Goal: Task Accomplishment & Management: Complete application form

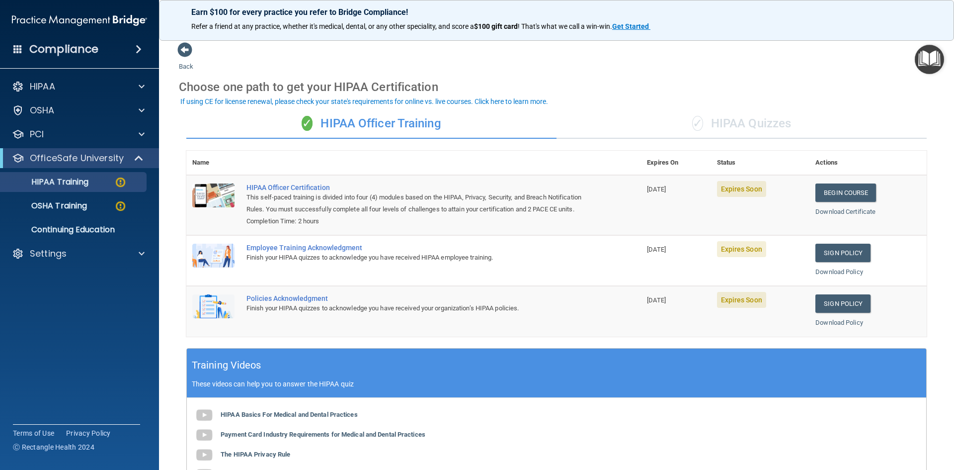
click at [765, 125] on div "✓ HIPAA Quizzes" at bounding box center [742, 124] width 370 height 30
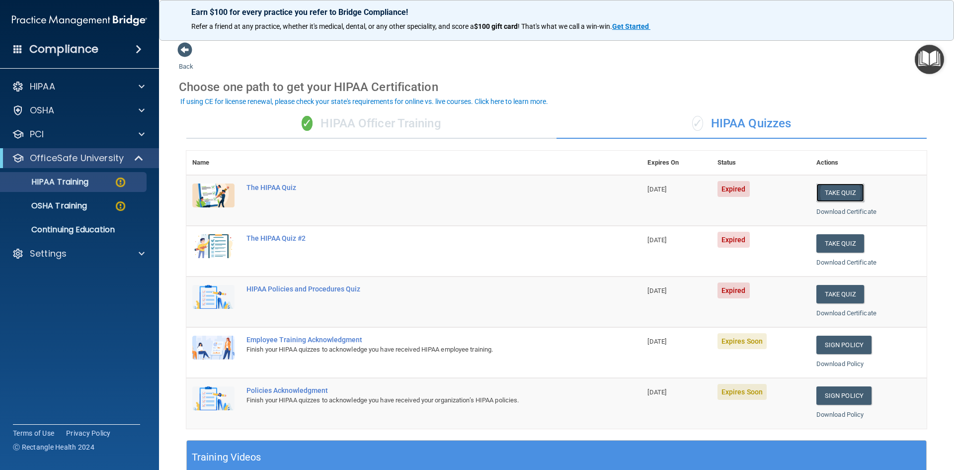
click at [840, 189] on button "Take Quiz" at bounding box center [840, 192] width 48 height 18
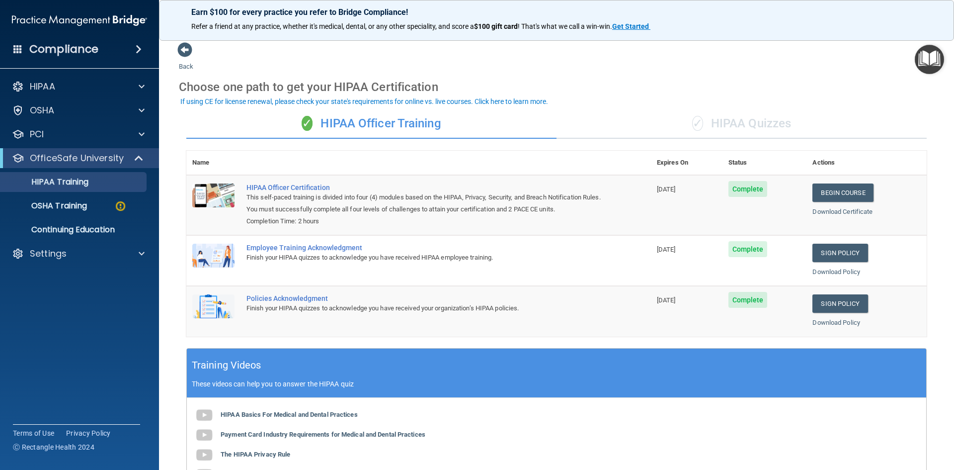
click at [727, 126] on div "✓ HIPAA Quizzes" at bounding box center [742, 124] width 370 height 30
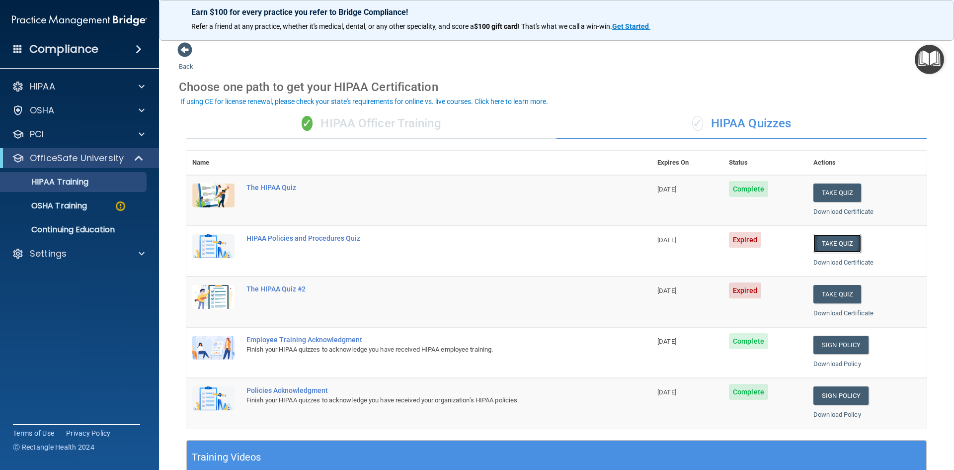
click at [820, 246] on button "Take Quiz" at bounding box center [837, 243] width 48 height 18
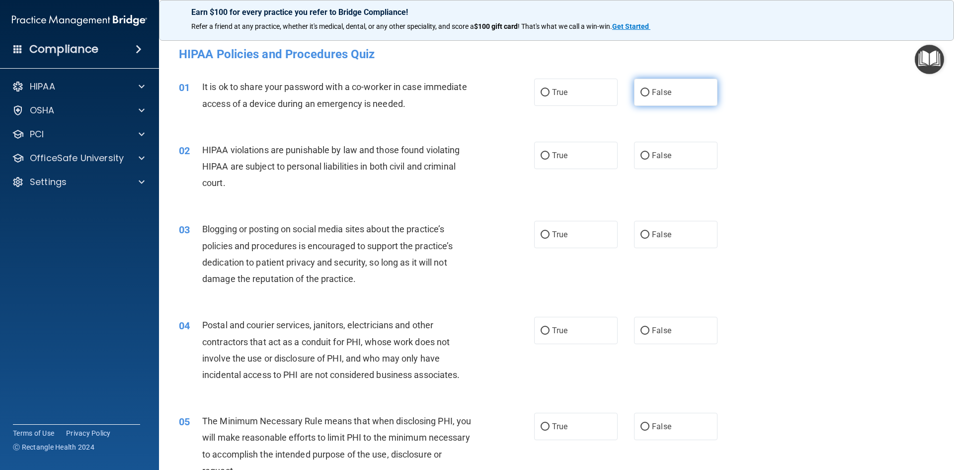
click at [655, 93] on span "False" at bounding box center [661, 91] width 19 height 9
click at [649, 93] on input "False" at bounding box center [645, 92] width 9 height 7
radio input "true"
click at [561, 154] on span "True" at bounding box center [559, 155] width 15 height 9
click at [550, 154] on input "True" at bounding box center [545, 155] width 9 height 7
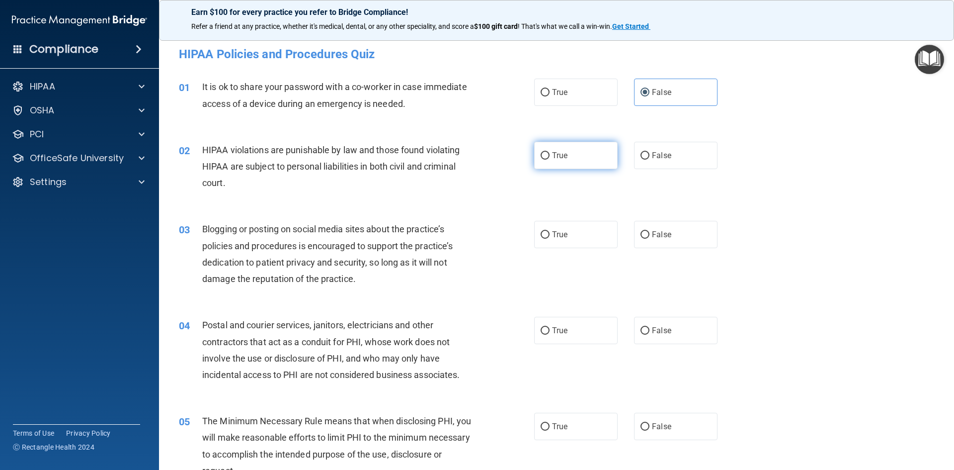
radio input "true"
click at [669, 237] on label "False" at bounding box center [675, 234] width 83 height 27
click at [649, 237] on input "False" at bounding box center [645, 234] width 9 height 7
radio input "true"
click at [554, 326] on span "True" at bounding box center [559, 329] width 15 height 9
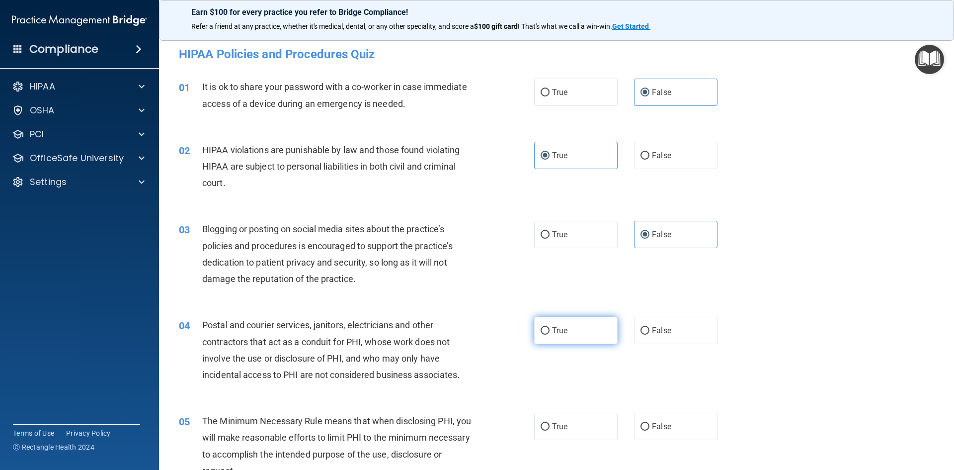
click at [550, 327] on input "True" at bounding box center [545, 330] width 9 height 7
radio input "true"
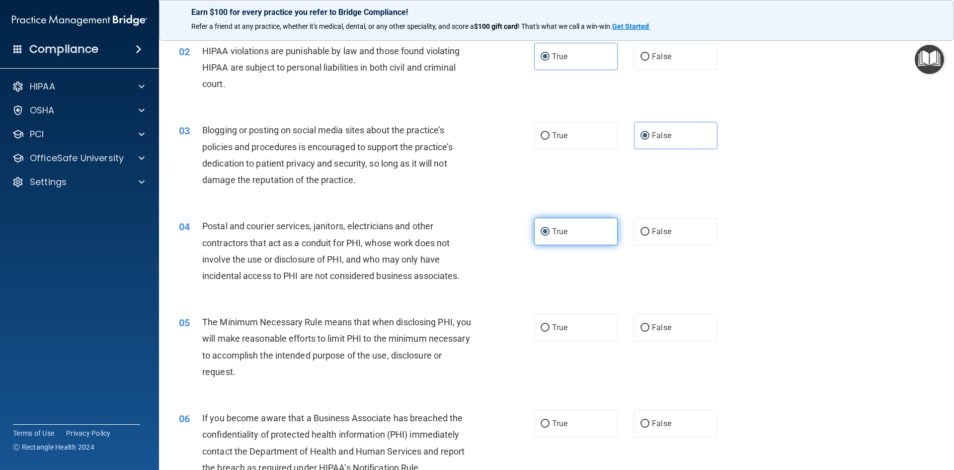
scroll to position [99, 0]
click at [558, 331] on label "True" at bounding box center [575, 326] width 83 height 27
click at [550, 331] on input "True" at bounding box center [545, 327] width 9 height 7
radio input "true"
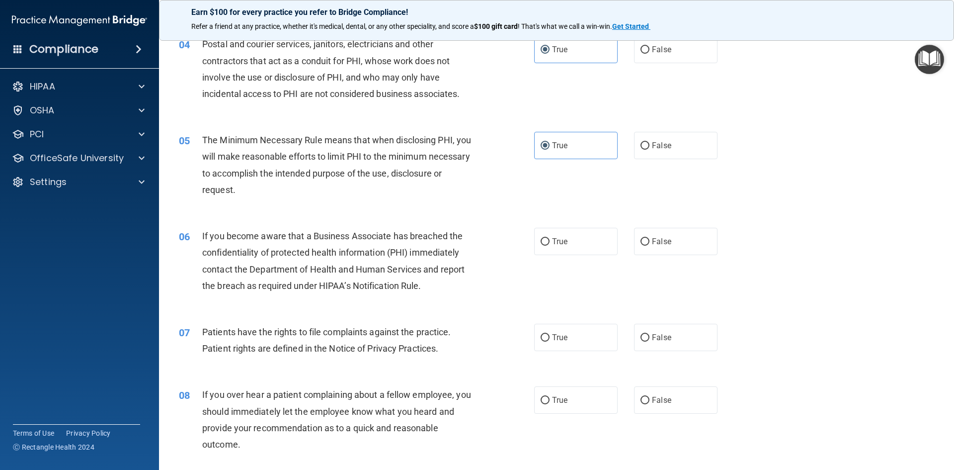
scroll to position [298, 0]
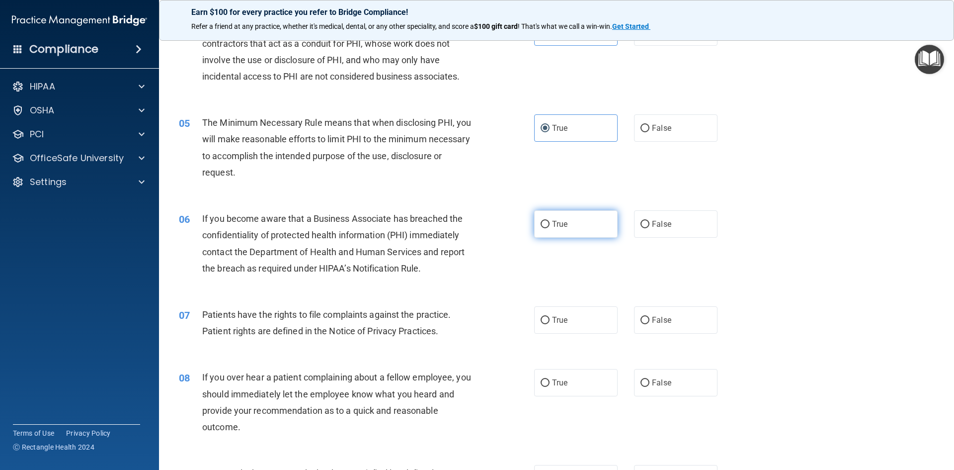
click at [566, 229] on label "True" at bounding box center [575, 223] width 83 height 27
click at [550, 228] on input "True" at bounding box center [545, 224] width 9 height 7
radio input "true"
click at [569, 307] on label "True" at bounding box center [575, 319] width 83 height 27
click at [550, 317] on input "True" at bounding box center [545, 320] width 9 height 7
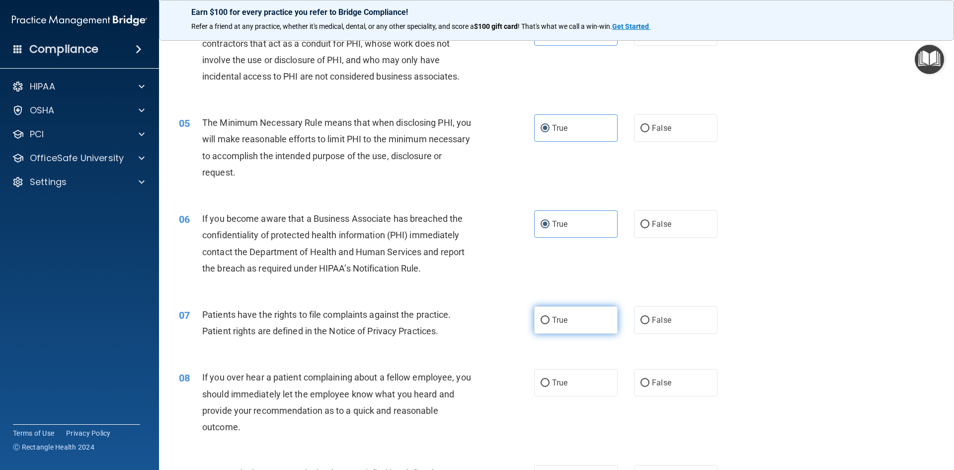
radio input "true"
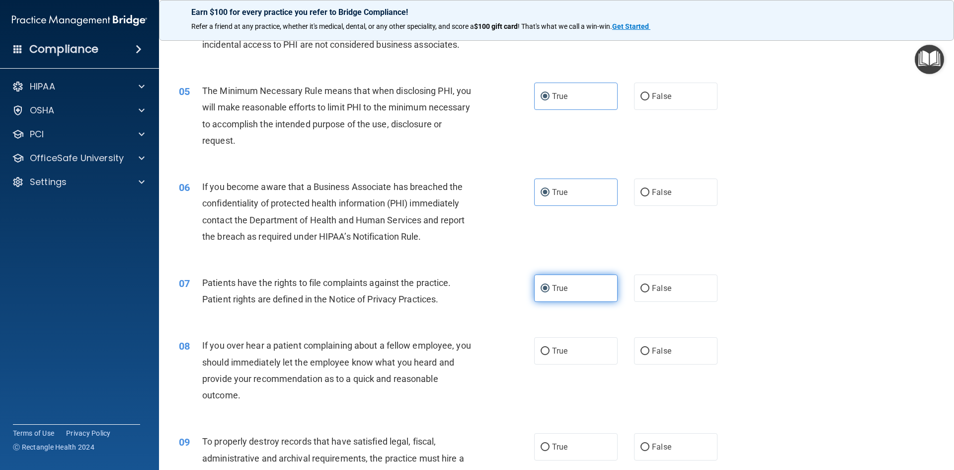
scroll to position [348, 0]
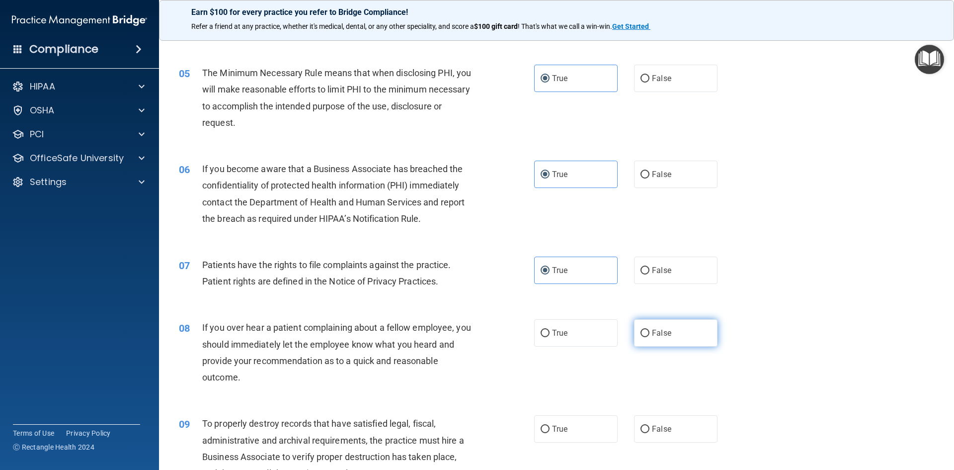
click at [643, 330] on input "False" at bounding box center [645, 332] width 9 height 7
radio input "true"
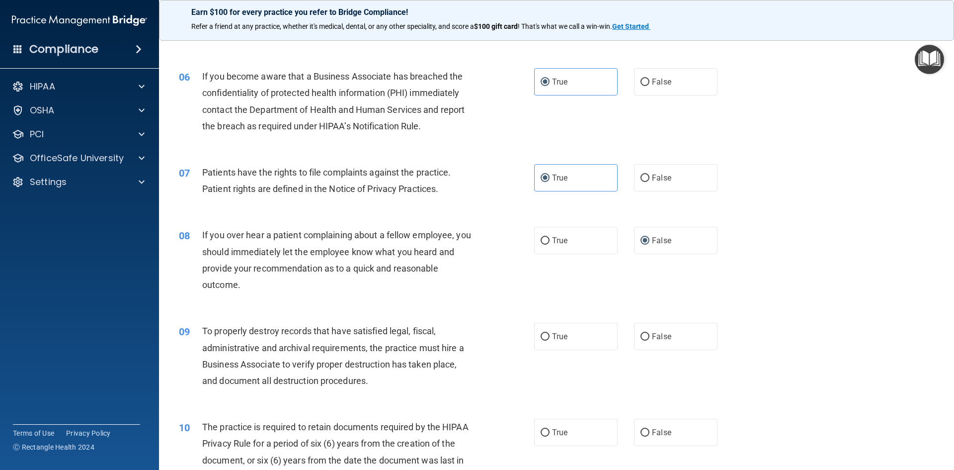
scroll to position [447, 0]
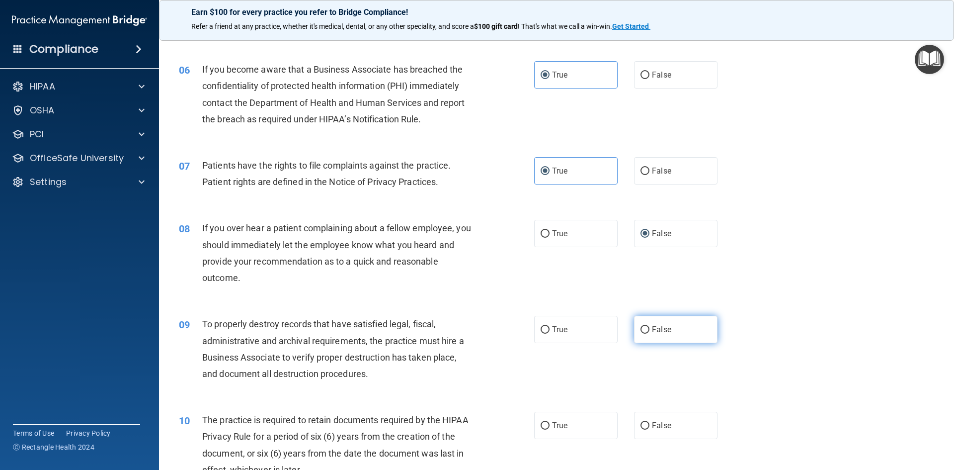
click at [641, 328] on input "False" at bounding box center [645, 329] width 9 height 7
radio input "true"
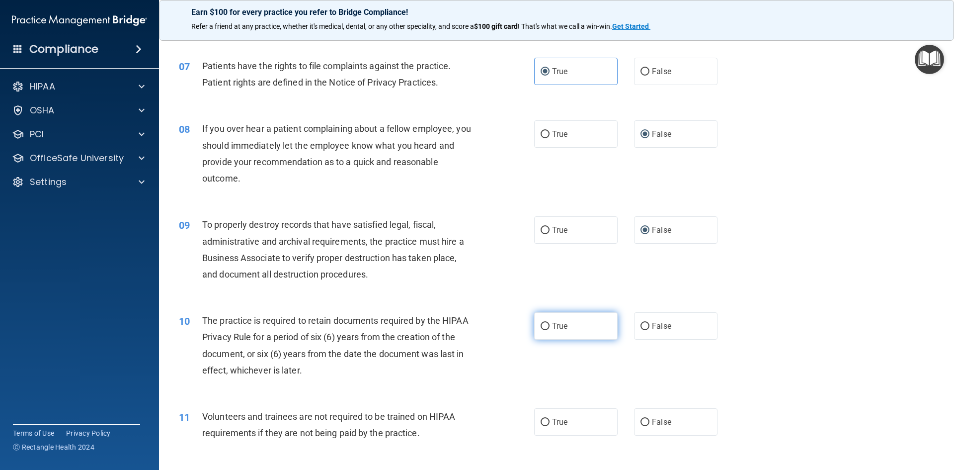
click at [559, 320] on label "True" at bounding box center [575, 325] width 83 height 27
click at [550, 323] on input "True" at bounding box center [545, 326] width 9 height 7
radio input "true"
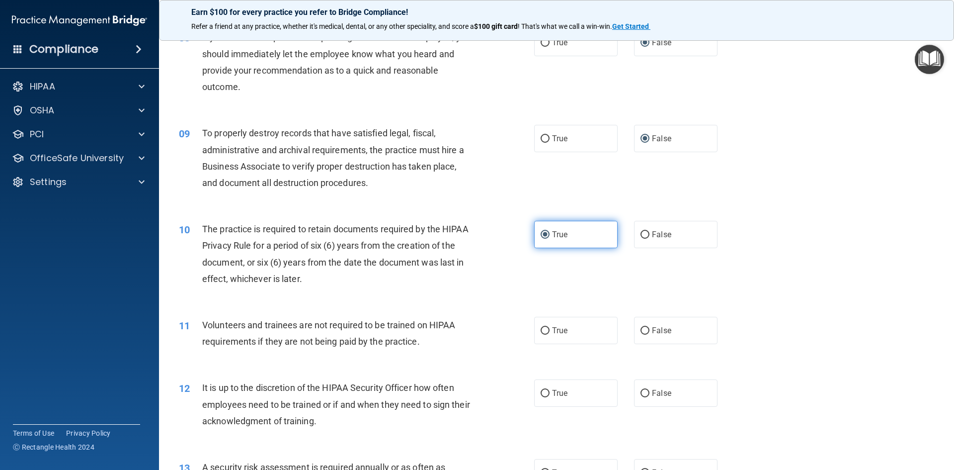
scroll to position [646, 0]
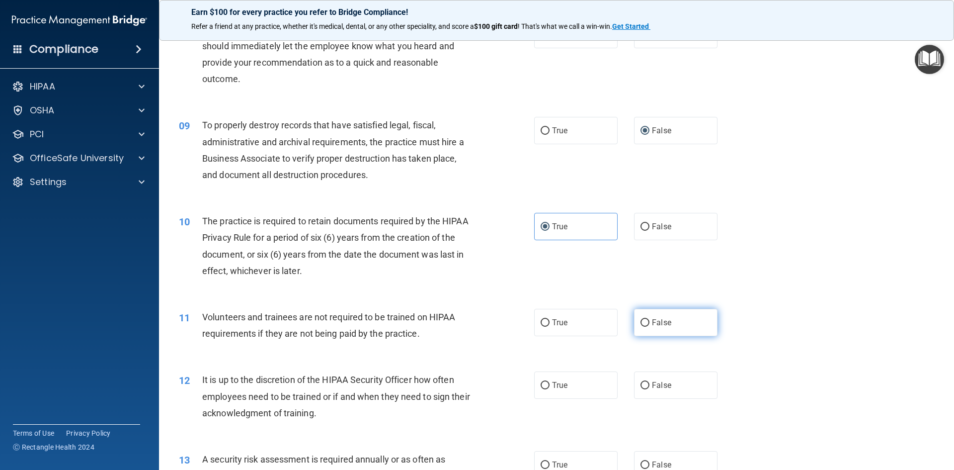
click at [673, 328] on label "False" at bounding box center [675, 322] width 83 height 27
click at [649, 326] on input "False" at bounding box center [645, 322] width 9 height 7
radio input "true"
click at [667, 385] on label "False" at bounding box center [675, 384] width 83 height 27
click at [649, 385] on input "False" at bounding box center [645, 385] width 9 height 7
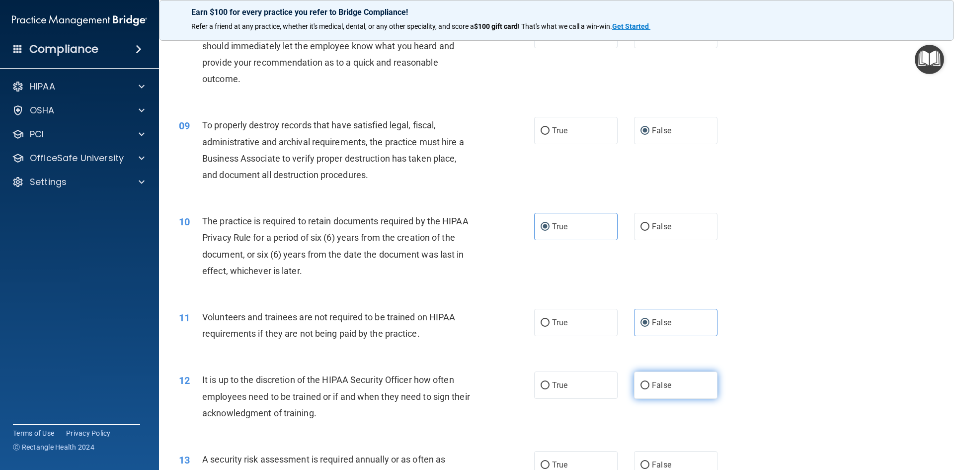
radio input "true"
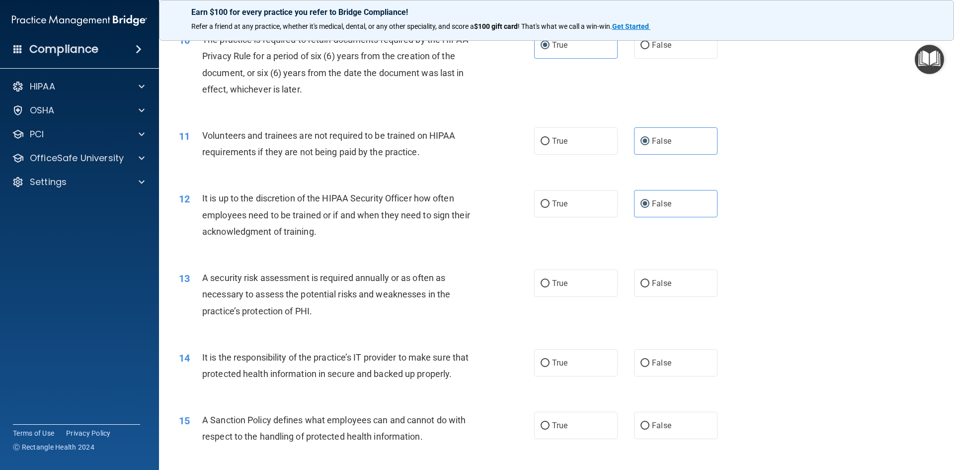
scroll to position [845, 0]
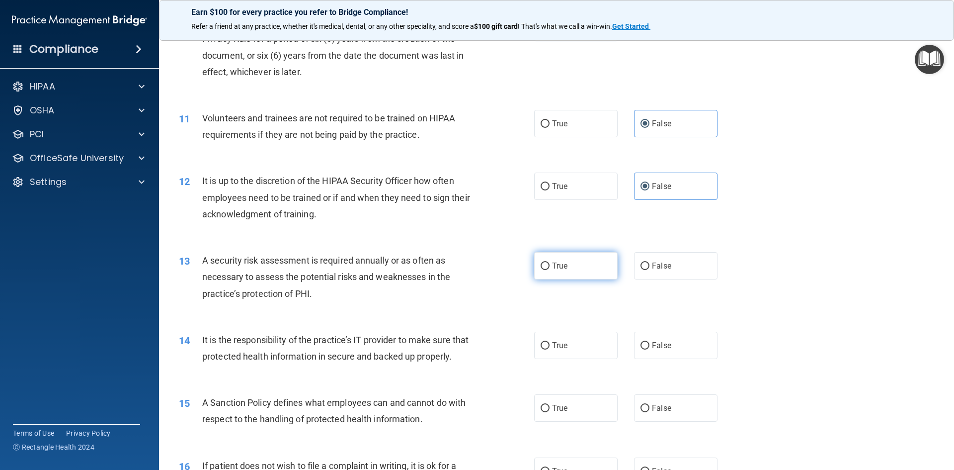
click at [543, 271] on label "True" at bounding box center [575, 265] width 83 height 27
click at [543, 270] on input "True" at bounding box center [545, 265] width 9 height 7
radio input "true"
click at [567, 349] on label "True" at bounding box center [575, 344] width 83 height 27
click at [550, 349] on input "True" at bounding box center [545, 345] width 9 height 7
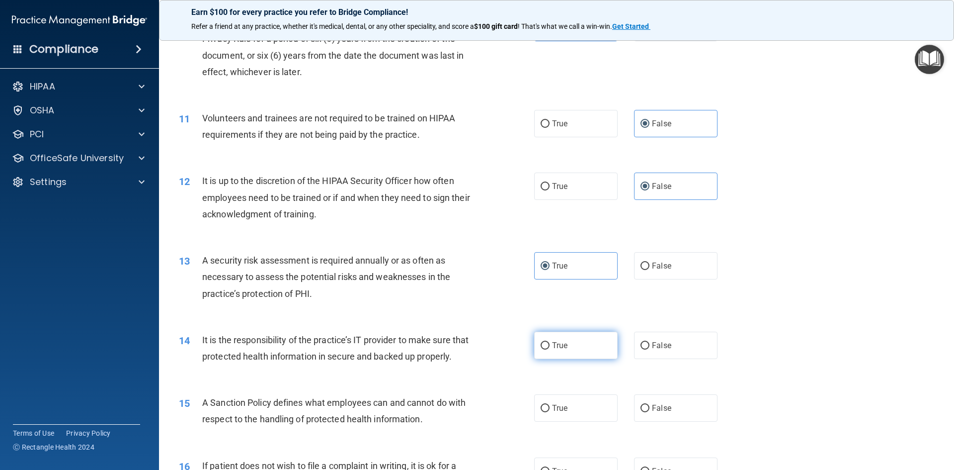
radio input "true"
click at [637, 353] on label "False" at bounding box center [675, 344] width 83 height 27
click at [641, 349] on input "False" at bounding box center [645, 345] width 9 height 7
radio input "true"
radio input "false"
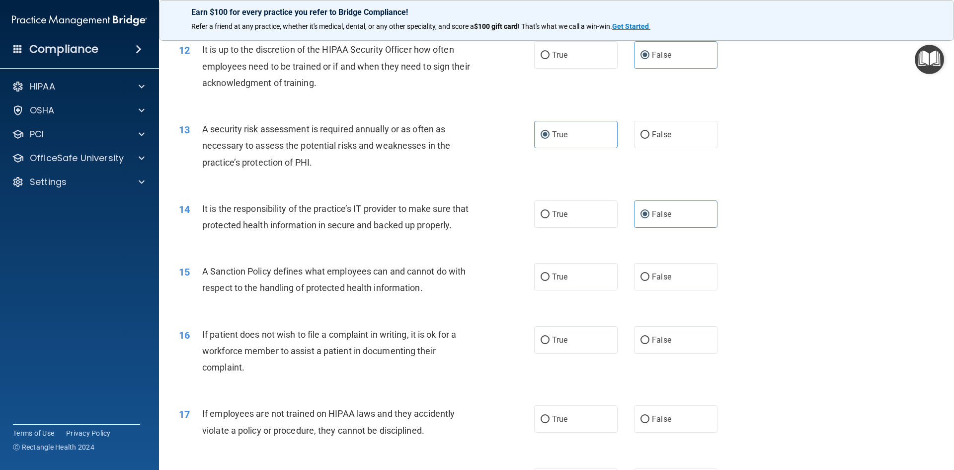
scroll to position [994, 0]
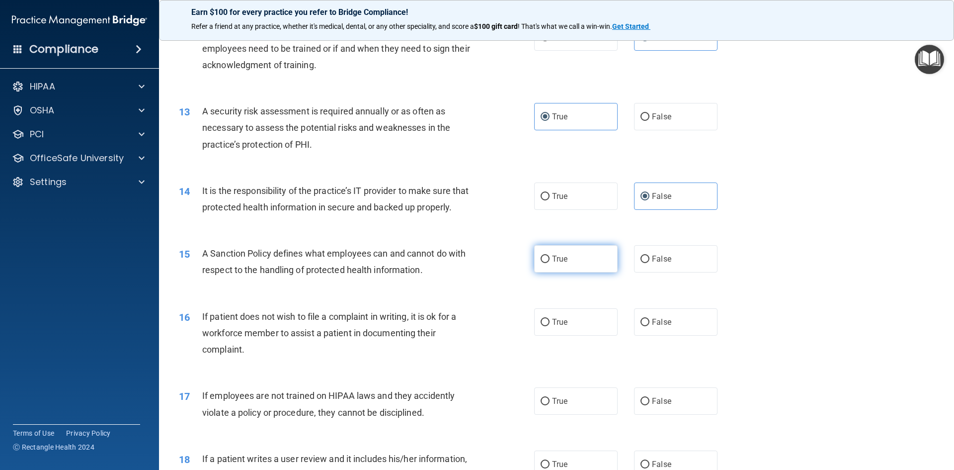
click at [553, 263] on span "True" at bounding box center [559, 258] width 15 height 9
click at [550, 263] on input "True" at bounding box center [545, 258] width 9 height 7
radio input "true"
click at [669, 335] on label "False" at bounding box center [675, 321] width 83 height 27
click at [649, 326] on input "False" at bounding box center [645, 322] width 9 height 7
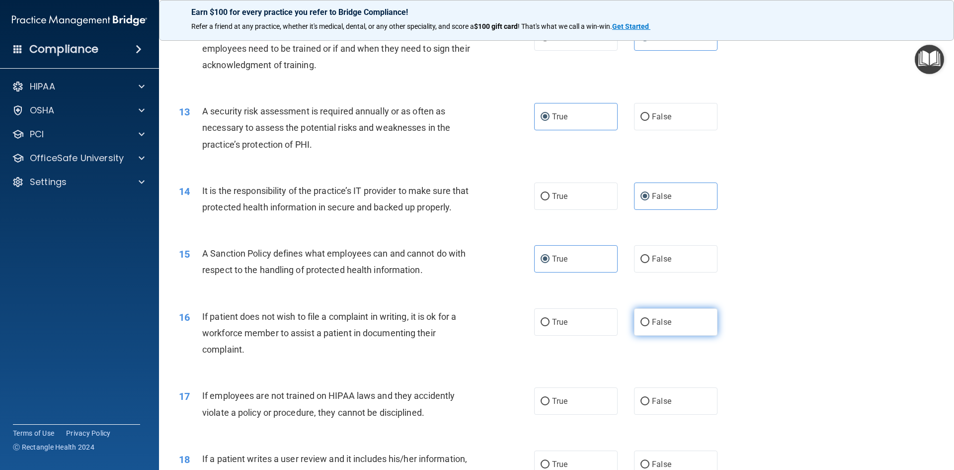
radio input "true"
click at [658, 406] on span "False" at bounding box center [661, 400] width 19 height 9
click at [649, 405] on input "False" at bounding box center [645, 401] width 9 height 7
radio input "true"
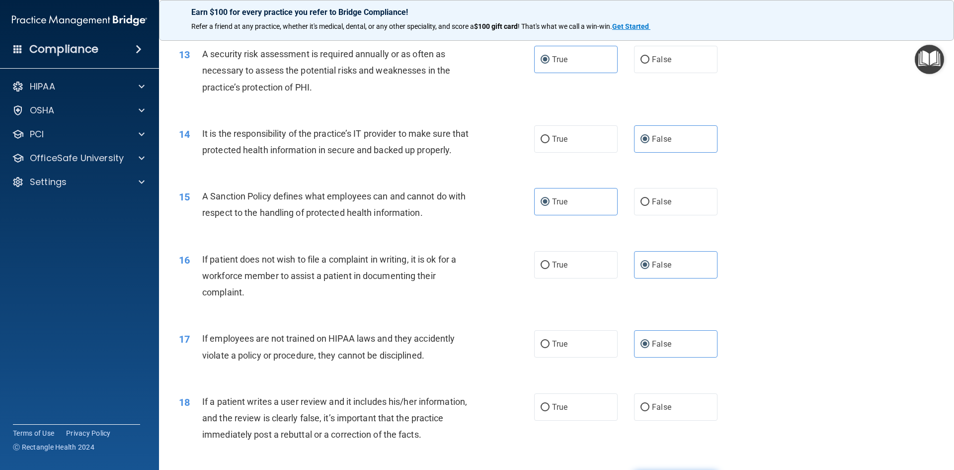
scroll to position [1193, 0]
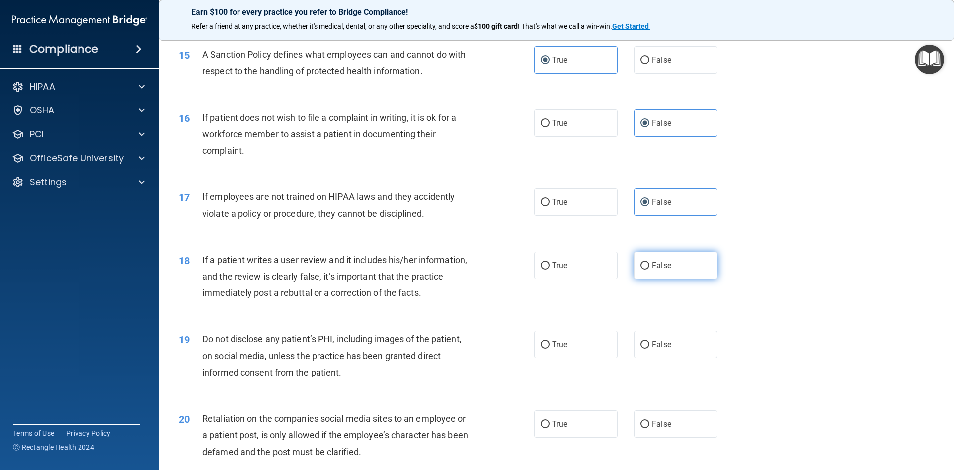
click at [670, 279] on label "False" at bounding box center [675, 264] width 83 height 27
click at [649, 269] on input "False" at bounding box center [645, 265] width 9 height 7
radio input "true"
click at [580, 357] on label "True" at bounding box center [575, 343] width 83 height 27
click at [550, 348] on input "True" at bounding box center [545, 344] width 9 height 7
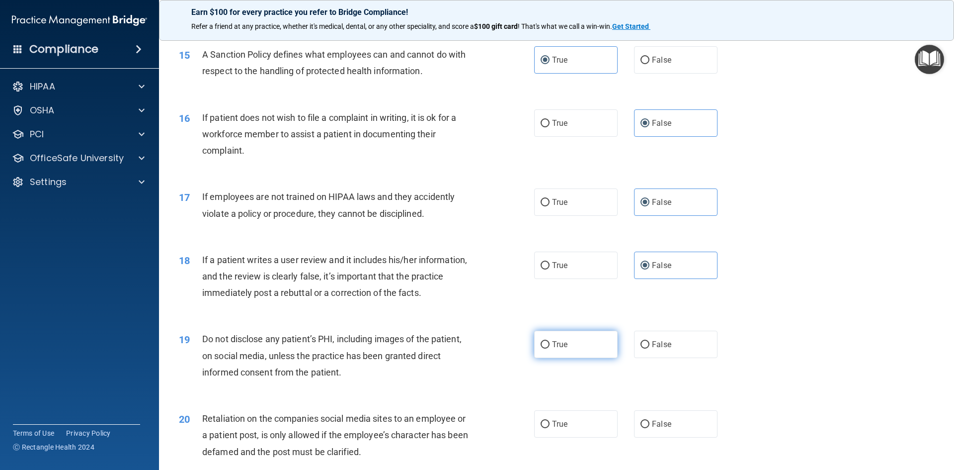
radio input "true"
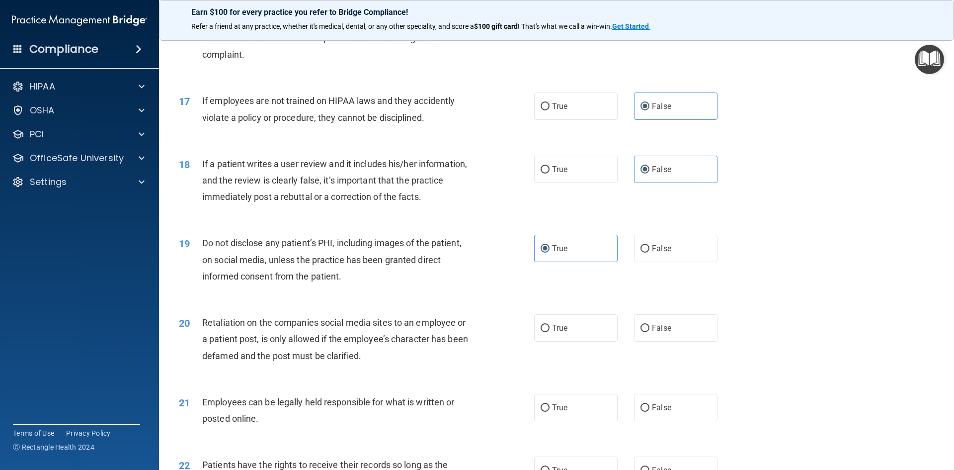
scroll to position [1292, 0]
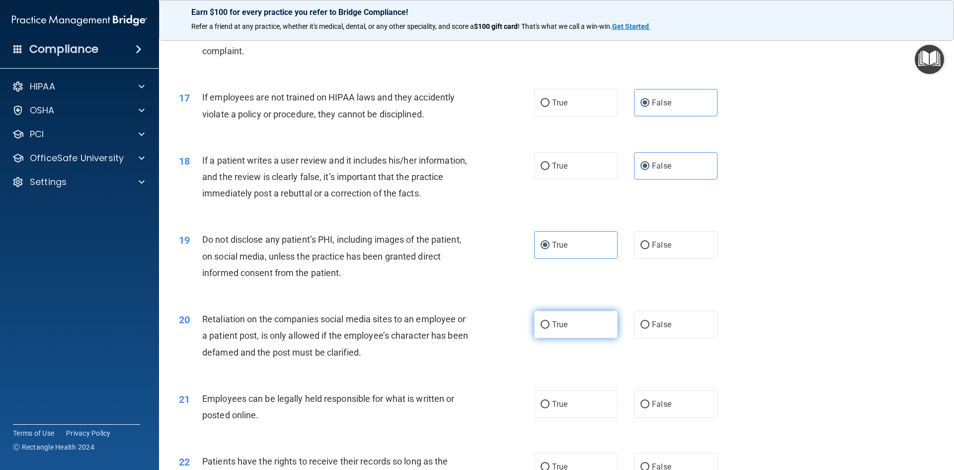
click at [552, 329] on span "True" at bounding box center [559, 324] width 15 height 9
click at [550, 328] on input "True" at bounding box center [545, 324] width 9 height 7
radio input "true"
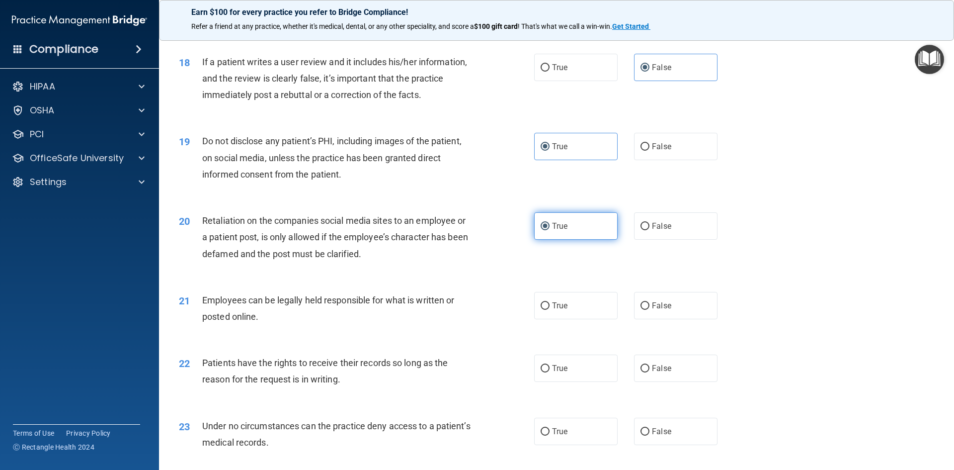
scroll to position [1391, 0]
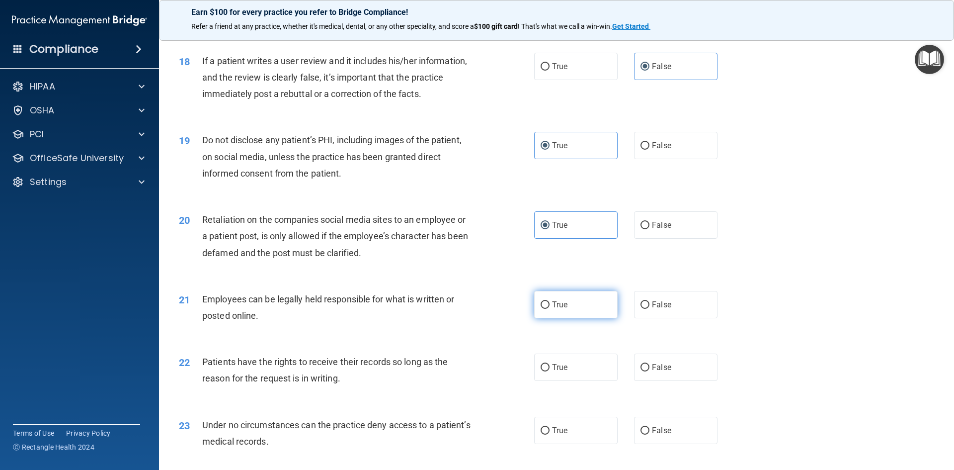
click at [562, 309] on span "True" at bounding box center [559, 304] width 15 height 9
click at [550, 309] on input "True" at bounding box center [545, 304] width 9 height 7
radio input "true"
click at [550, 381] on label "True" at bounding box center [575, 366] width 83 height 27
click at [550, 371] on input "True" at bounding box center [545, 367] width 9 height 7
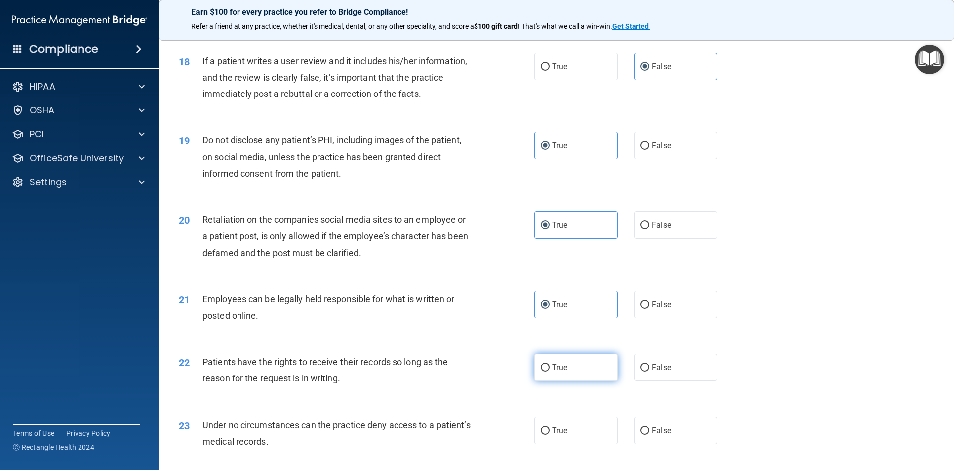
radio input "true"
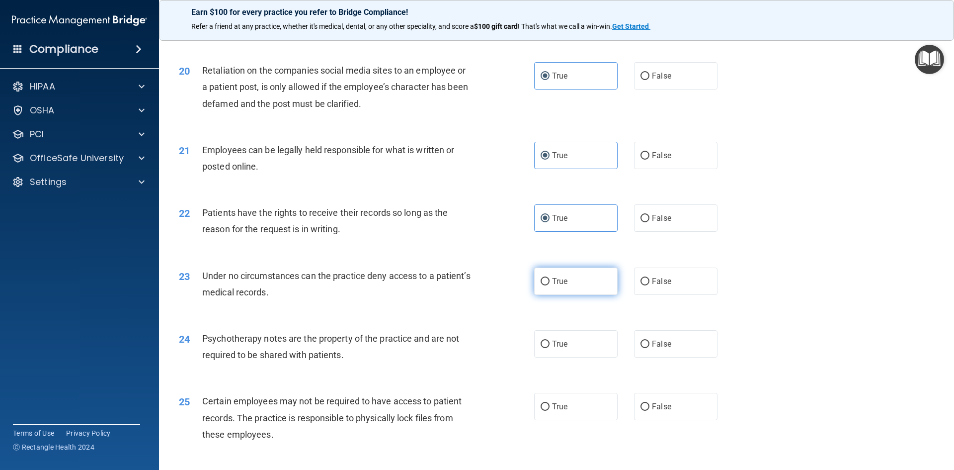
click at [548, 295] on label "True" at bounding box center [575, 280] width 83 height 27
click at [548, 285] on input "True" at bounding box center [545, 281] width 9 height 7
radio input "true"
click at [673, 357] on label "False" at bounding box center [675, 343] width 83 height 27
click at [649, 348] on input "False" at bounding box center [645, 343] width 9 height 7
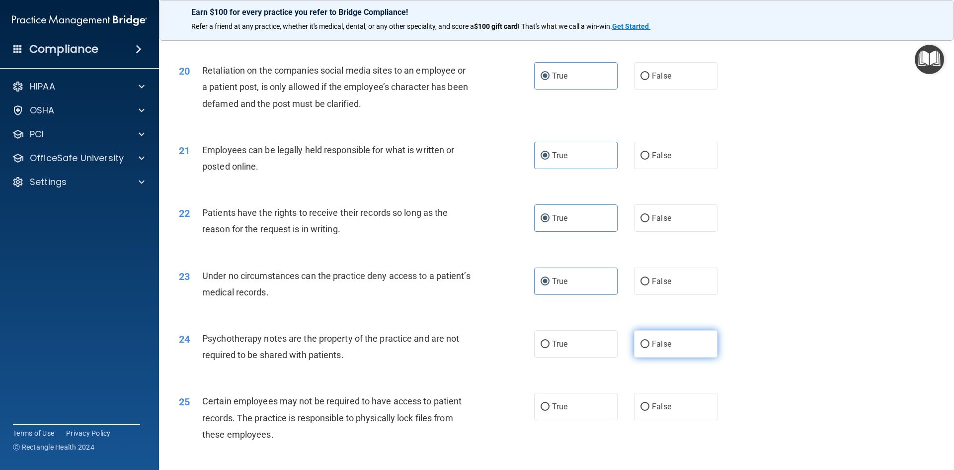
radio input "true"
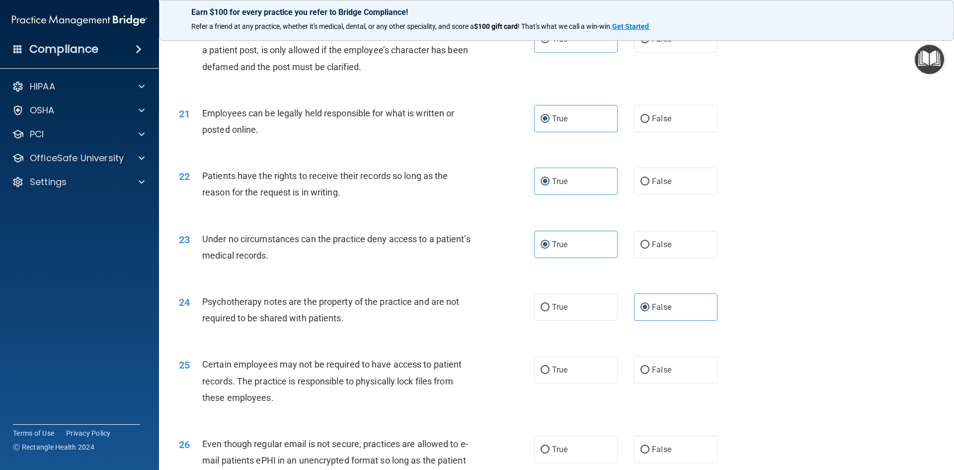
scroll to position [1739, 0]
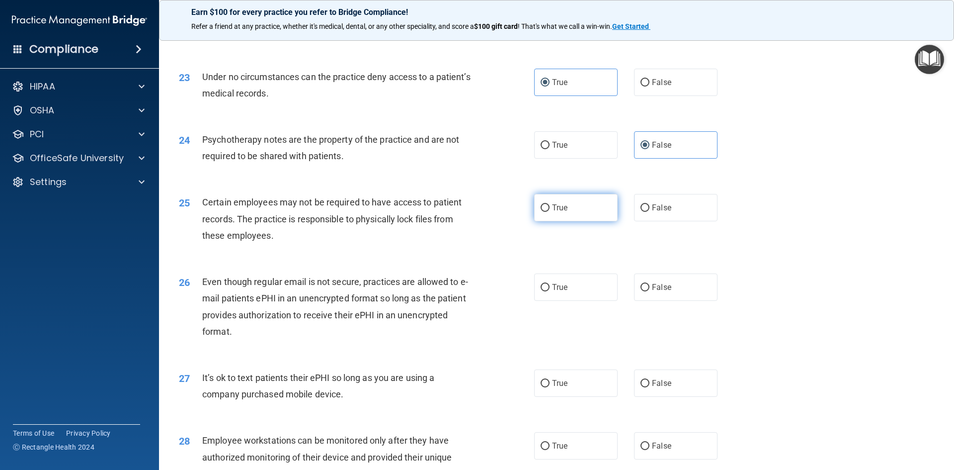
click at [568, 221] on label "True" at bounding box center [575, 207] width 83 height 27
click at [550, 212] on input "True" at bounding box center [545, 207] width 9 height 7
radio input "true"
click at [662, 292] on span "False" at bounding box center [661, 286] width 19 height 9
click at [649, 291] on input "False" at bounding box center [645, 287] width 9 height 7
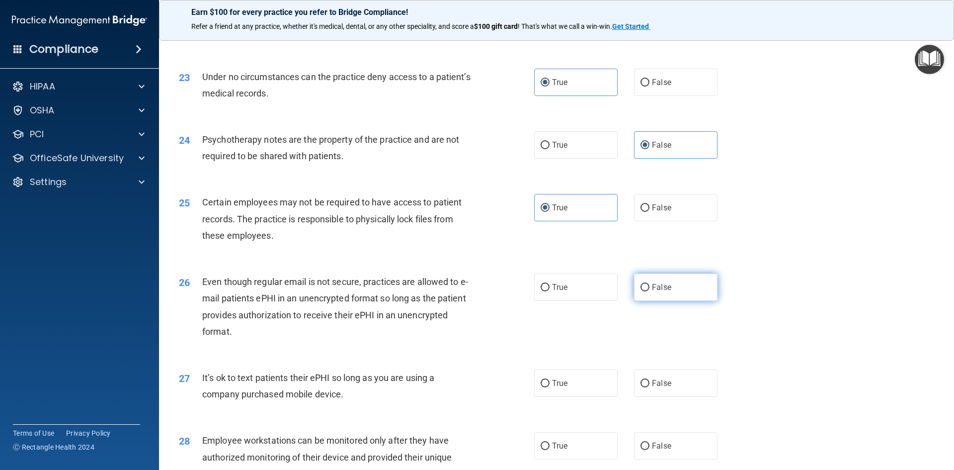
radio input "true"
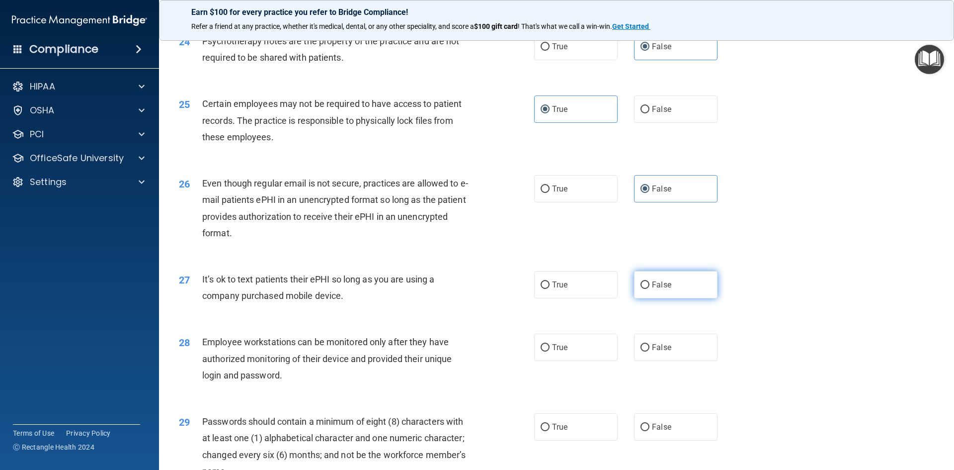
scroll to position [1839, 0]
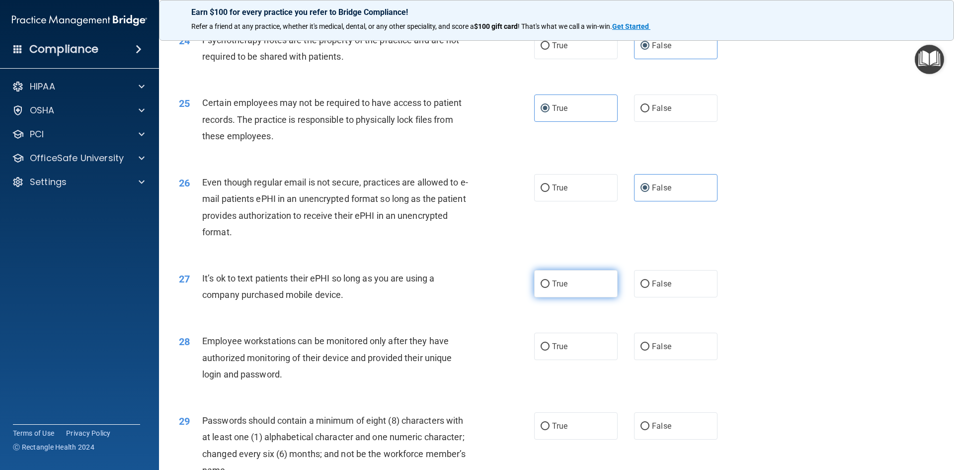
click at [565, 297] on label "True" at bounding box center [575, 283] width 83 height 27
click at [550, 288] on input "True" at bounding box center [545, 283] width 9 height 7
radio input "true"
click at [569, 360] on label "True" at bounding box center [575, 345] width 83 height 27
click at [550, 350] on input "True" at bounding box center [545, 346] width 9 height 7
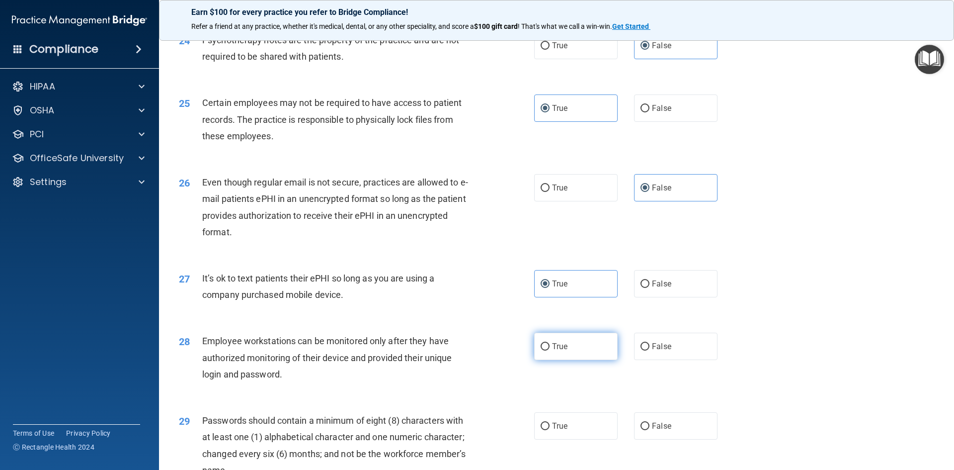
radio input "true"
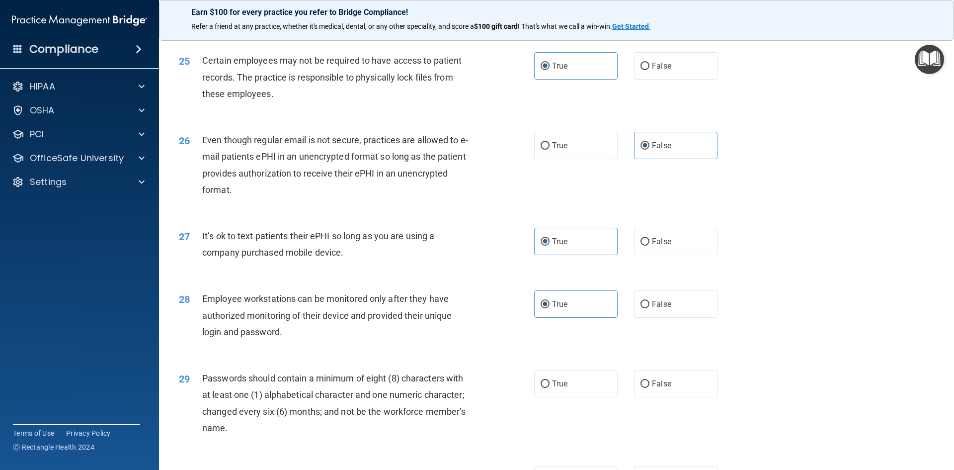
scroll to position [1938, 0]
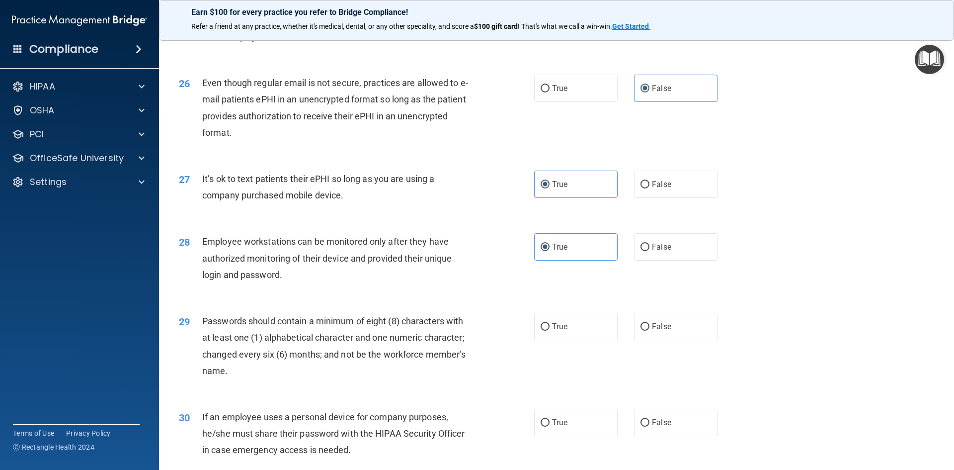
click at [526, 325] on div "29 Passwords should contain a minimum of eight (8) characters with at least one…" at bounding box center [556, 348] width 770 height 96
drag, startPoint x: 526, startPoint y: 324, endPoint x: 517, endPoint y: 312, distance: 14.2
click at [523, 319] on div "29 Passwords should contain a minimum of eight (8) characters with at least one…" at bounding box center [556, 348] width 770 height 96
click at [565, 322] on div "29 Passwords should contain a minimum of eight (8) characters with at least one…" at bounding box center [556, 348] width 770 height 96
click at [554, 331] on span "True" at bounding box center [559, 326] width 15 height 9
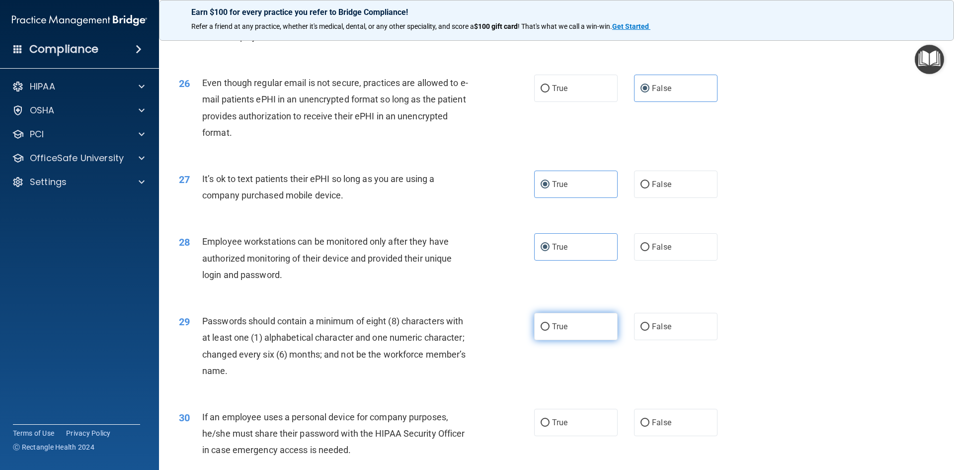
click at [550, 330] on input "True" at bounding box center [545, 326] width 9 height 7
radio input "true"
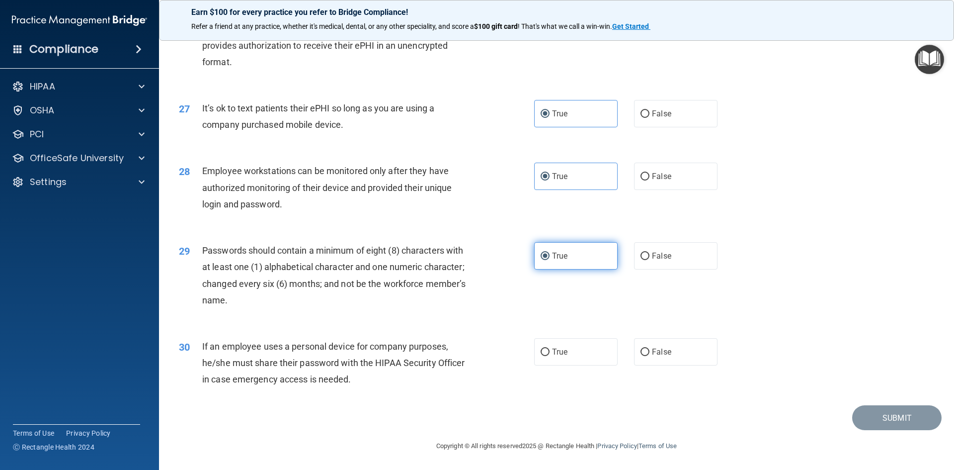
scroll to position [2025, 0]
click at [646, 359] on label "False" at bounding box center [675, 351] width 83 height 27
click at [646, 356] on input "False" at bounding box center [645, 351] width 9 height 7
radio input "true"
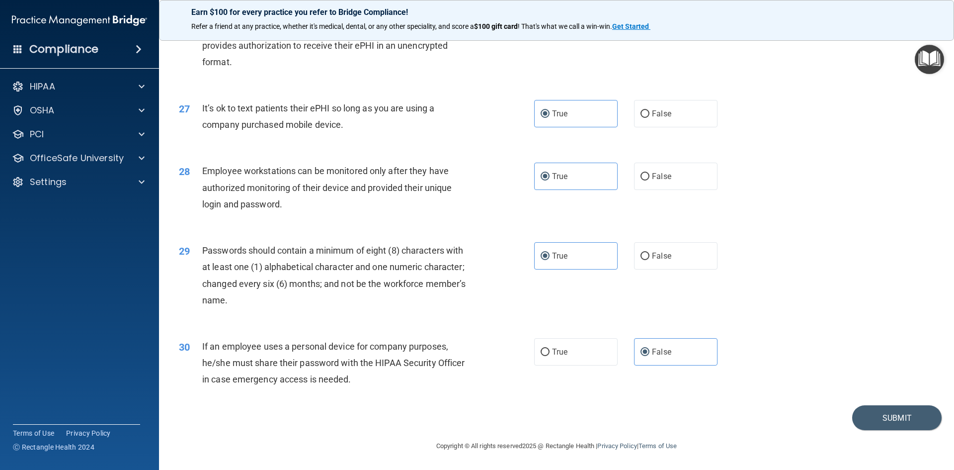
drag, startPoint x: 646, startPoint y: 359, endPoint x: 777, endPoint y: 358, distance: 131.2
click at [763, 356] on div "30 If an employee uses a personal device for company purposes, he/she must shar…" at bounding box center [556, 365] width 770 height 80
click at [891, 424] on button "Submit" at bounding box center [896, 417] width 89 height 25
click at [884, 413] on button "Submit" at bounding box center [896, 417] width 89 height 25
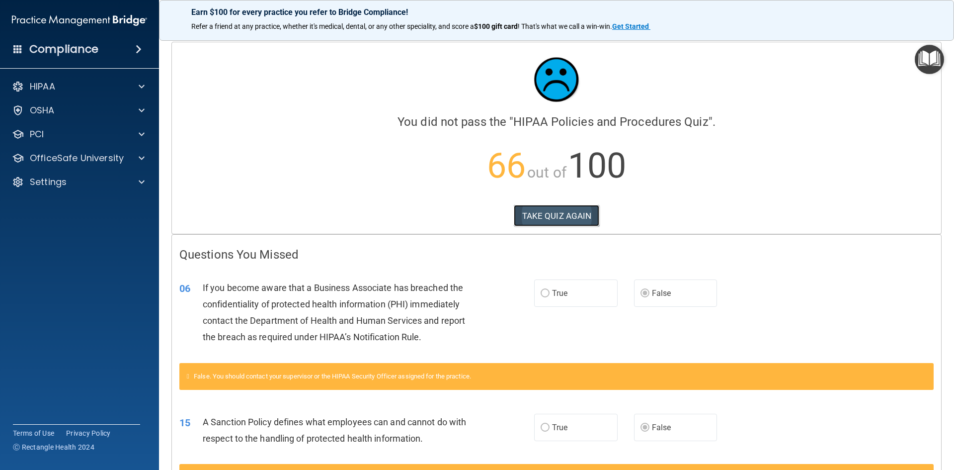
click at [554, 219] on button "TAKE QUIZ AGAIN" at bounding box center [557, 216] width 86 height 22
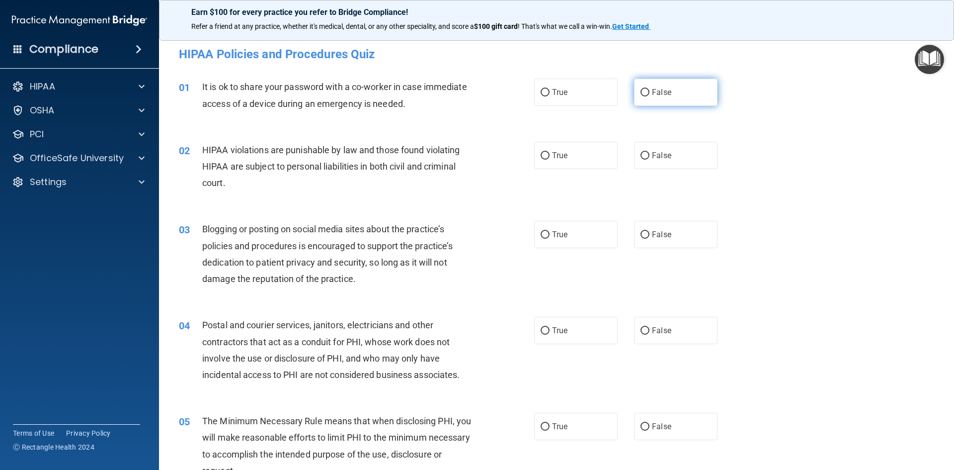
click at [693, 84] on label "False" at bounding box center [675, 92] width 83 height 27
click at [649, 89] on input "False" at bounding box center [645, 92] width 9 height 7
radio input "true"
click at [589, 157] on label "True" at bounding box center [575, 155] width 83 height 27
click at [550, 157] on input "True" at bounding box center [545, 155] width 9 height 7
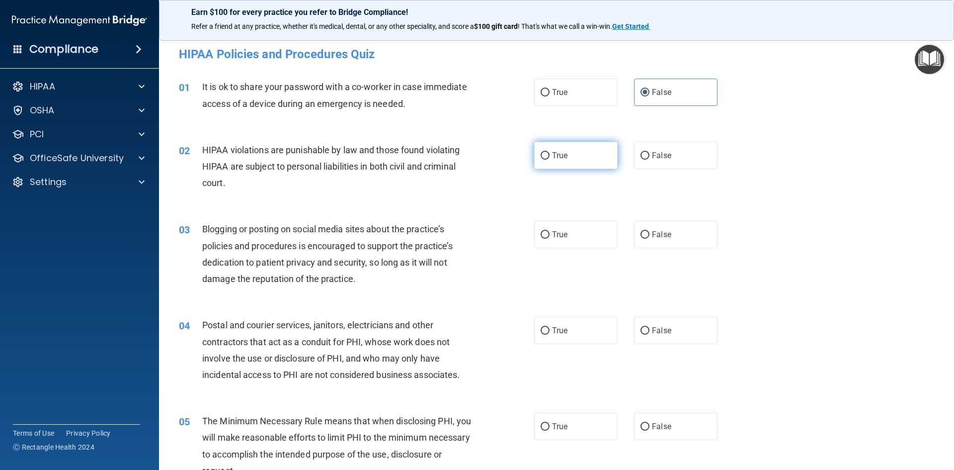
radio input "true"
click at [674, 164] on label "False" at bounding box center [675, 155] width 83 height 27
click at [649, 160] on input "False" at bounding box center [645, 155] width 9 height 7
radio input "true"
radio input "false"
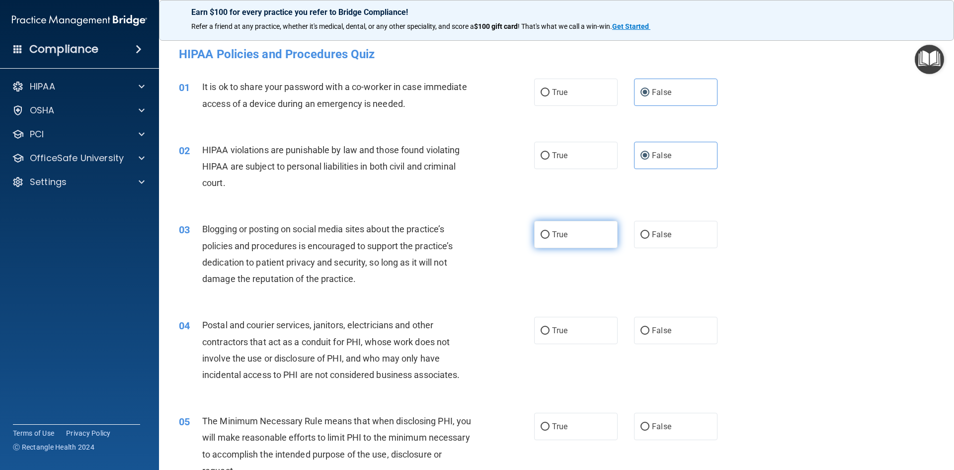
click at [565, 240] on label "True" at bounding box center [575, 234] width 83 height 27
click at [550, 239] on input "True" at bounding box center [545, 234] width 9 height 7
radio input "true"
drag, startPoint x: 572, startPoint y: 327, endPoint x: 650, endPoint y: 447, distance: 142.9
click at [572, 327] on label "True" at bounding box center [575, 330] width 83 height 27
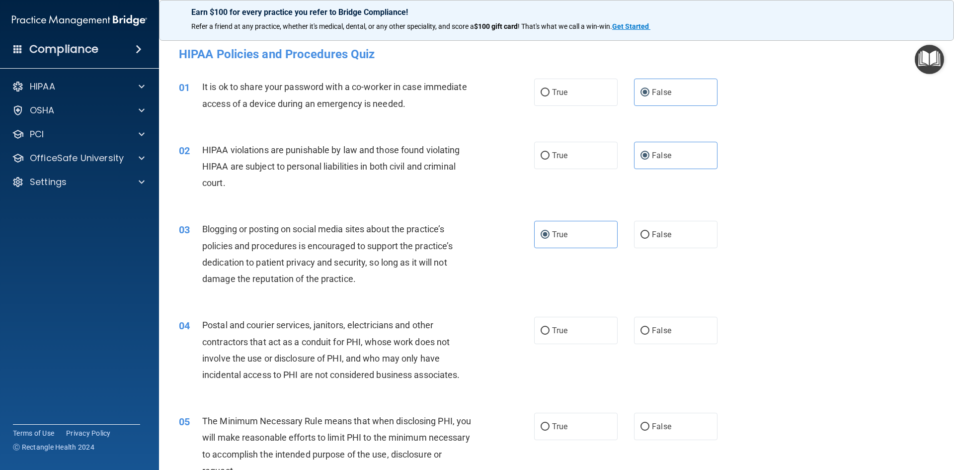
click at [550, 327] on input "True" at bounding box center [545, 330] width 9 height 7
radio input "true"
click at [669, 419] on label "False" at bounding box center [675, 425] width 83 height 27
click at [649, 423] on input "False" at bounding box center [645, 426] width 9 height 7
radio input "true"
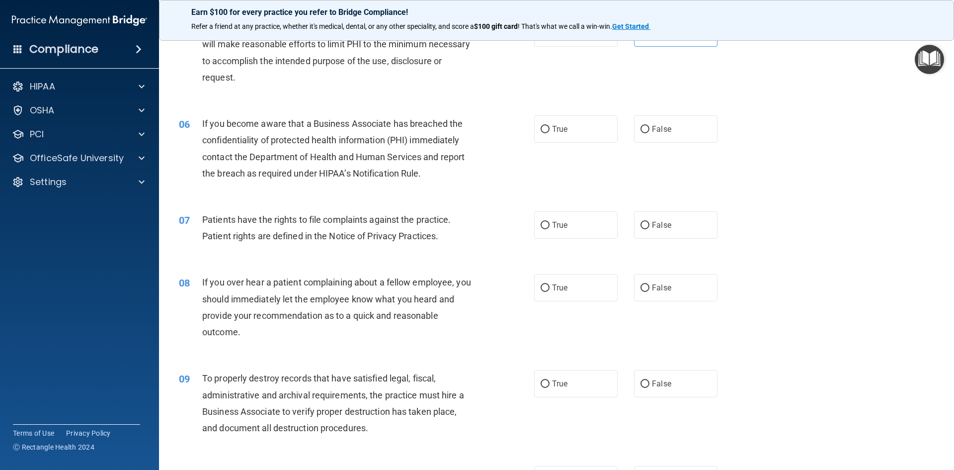
scroll to position [398, 0]
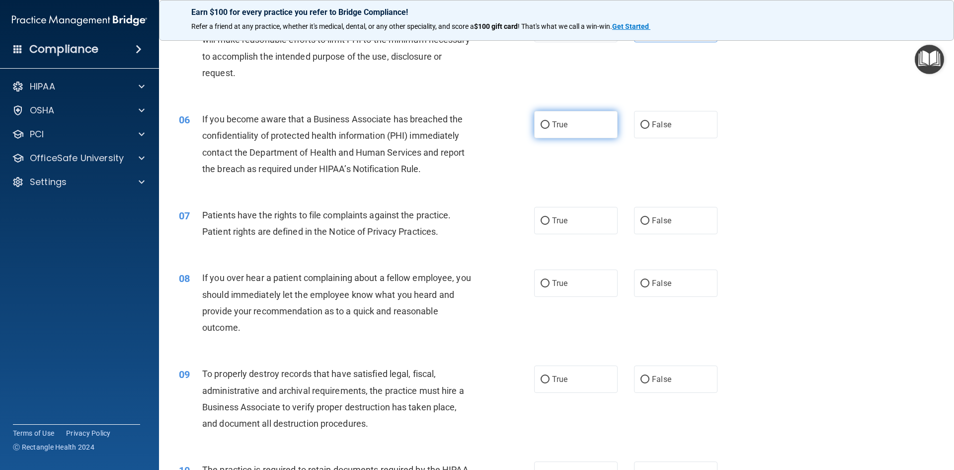
click at [587, 129] on label "True" at bounding box center [575, 124] width 83 height 27
click at [550, 129] on input "True" at bounding box center [545, 124] width 9 height 7
radio input "true"
click at [652, 225] on span "False" at bounding box center [661, 220] width 19 height 9
click at [649, 225] on input "False" at bounding box center [645, 220] width 9 height 7
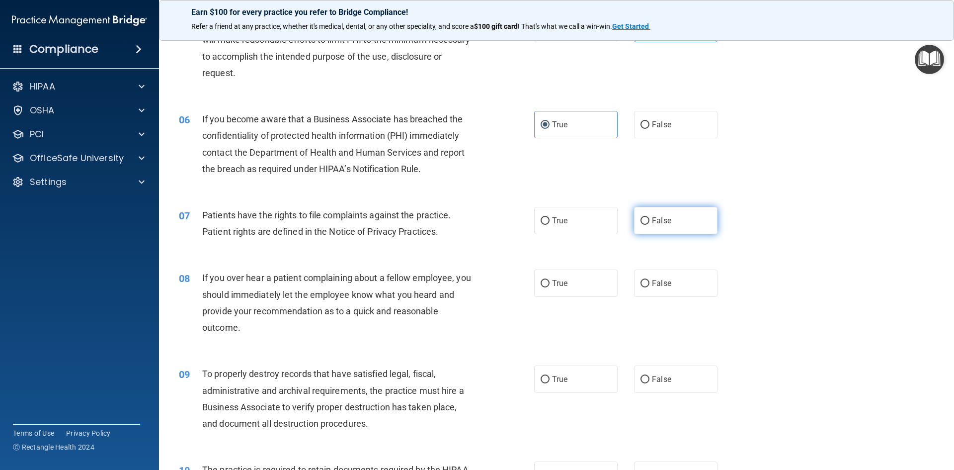
radio input "true"
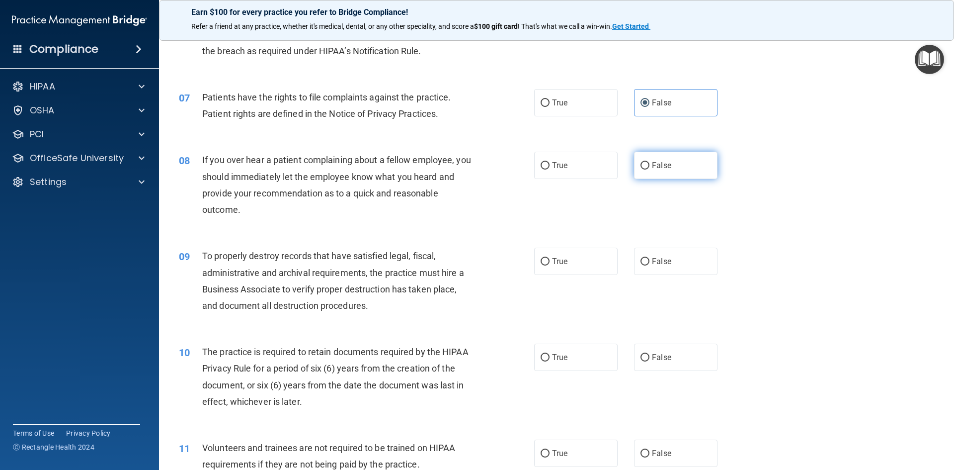
click at [669, 181] on div "08 If you over hear a patient complaining about a fellow employee, you should i…" at bounding box center [556, 187] width 770 height 96
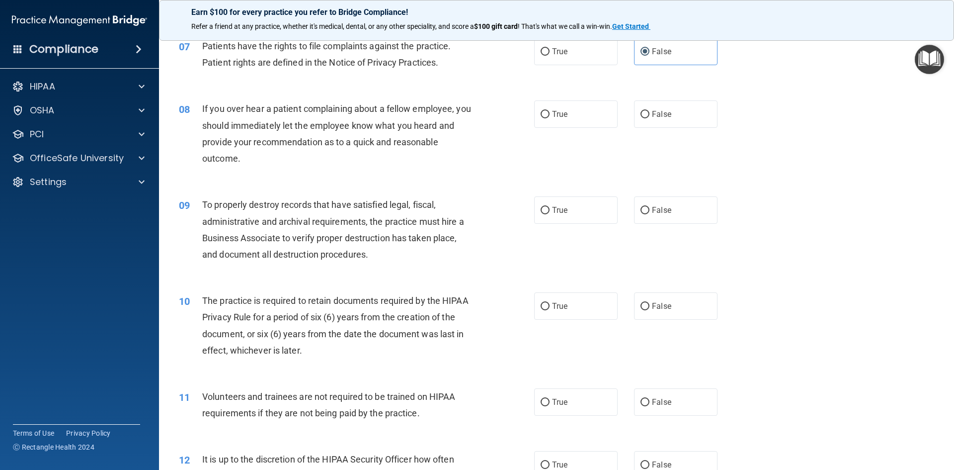
scroll to position [596, 0]
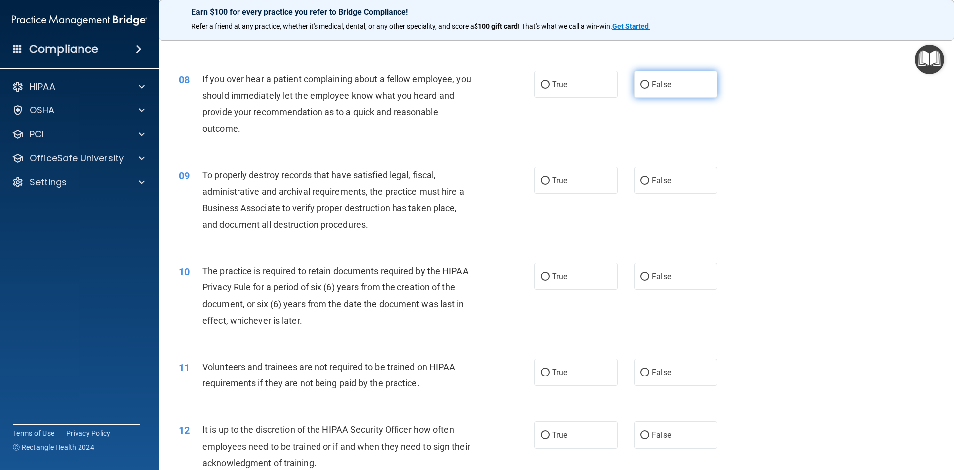
click at [663, 83] on span "False" at bounding box center [661, 84] width 19 height 9
click at [649, 83] on input "False" at bounding box center [645, 84] width 9 height 7
radio input "true"
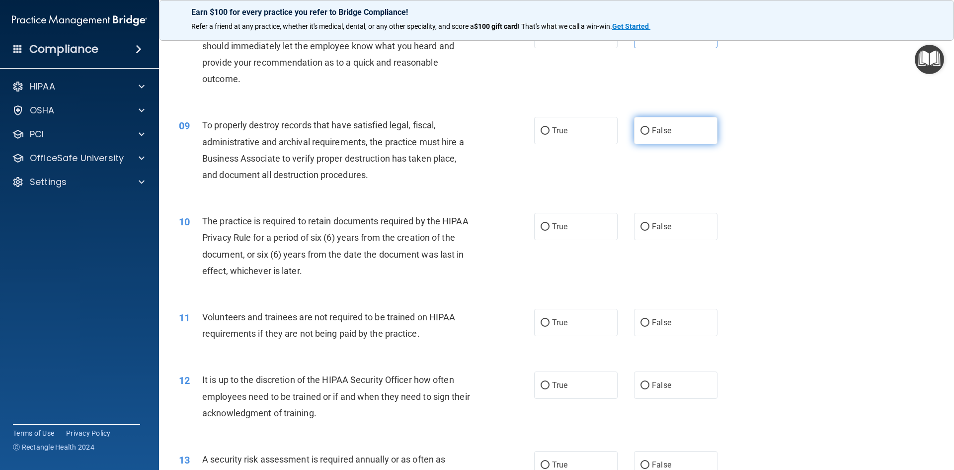
click at [667, 129] on label "False" at bounding box center [675, 130] width 83 height 27
click at [649, 129] on input "False" at bounding box center [645, 130] width 9 height 7
radio input "true"
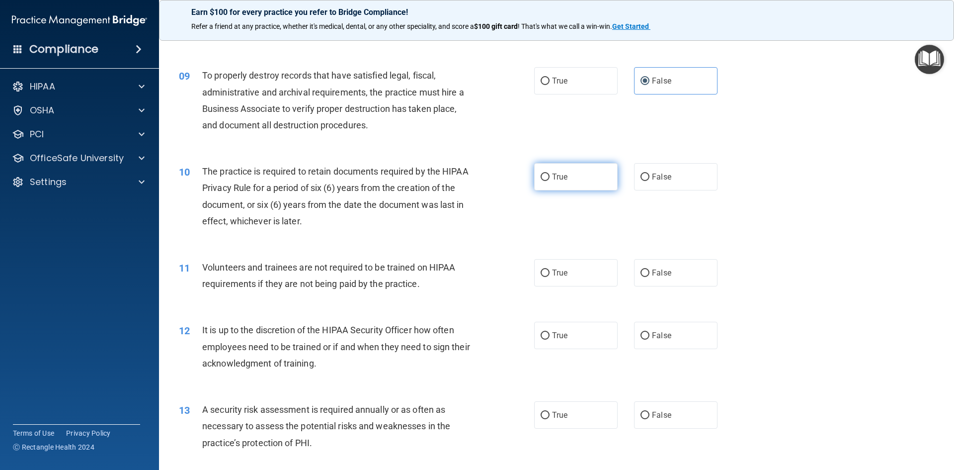
click at [582, 178] on label "True" at bounding box center [575, 176] width 83 height 27
click at [550, 178] on input "True" at bounding box center [545, 176] width 9 height 7
radio input "true"
click at [654, 276] on span "False" at bounding box center [661, 272] width 19 height 9
click at [649, 276] on input "False" at bounding box center [645, 272] width 9 height 7
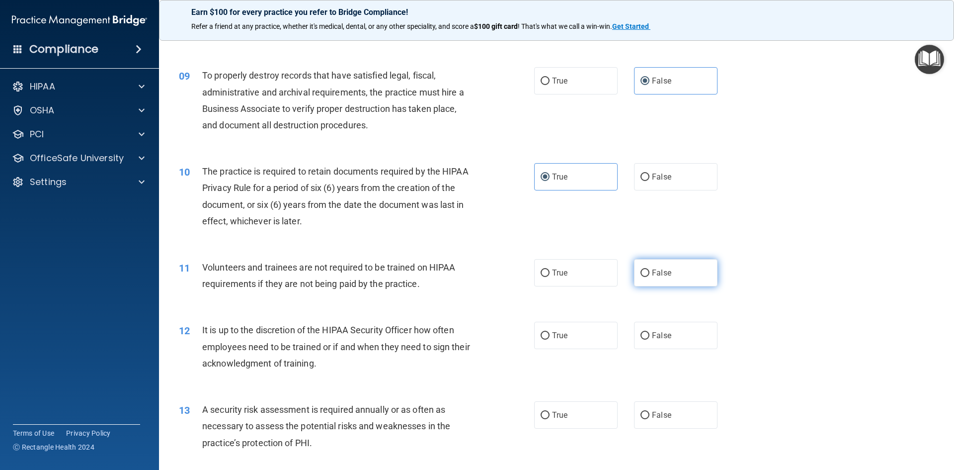
radio input "true"
click at [654, 337] on span "False" at bounding box center [661, 334] width 19 height 9
click at [649, 337] on input "False" at bounding box center [645, 335] width 9 height 7
radio input "true"
click at [563, 412] on span "True" at bounding box center [559, 414] width 15 height 9
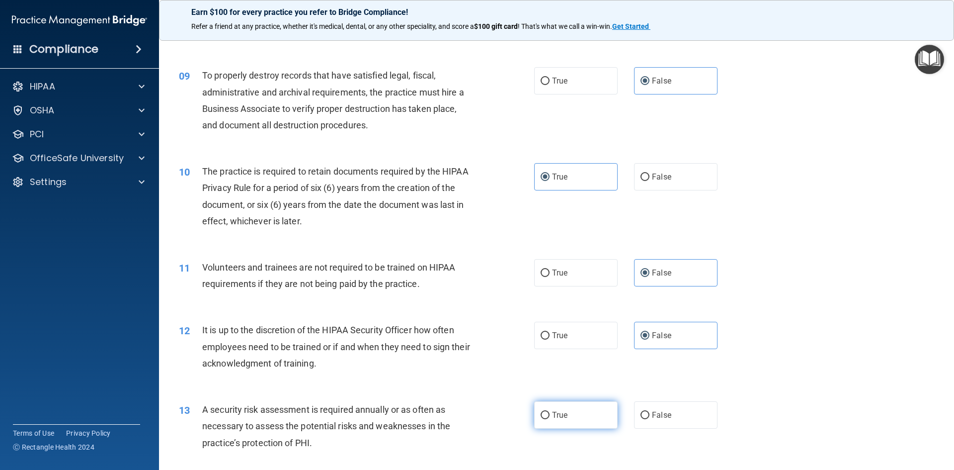
click at [550, 412] on input "True" at bounding box center [545, 414] width 9 height 7
radio input "true"
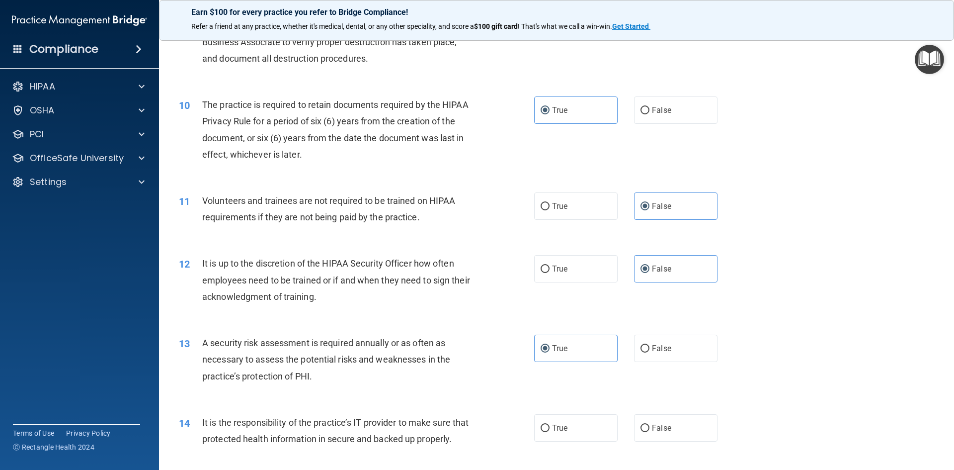
scroll to position [795, 0]
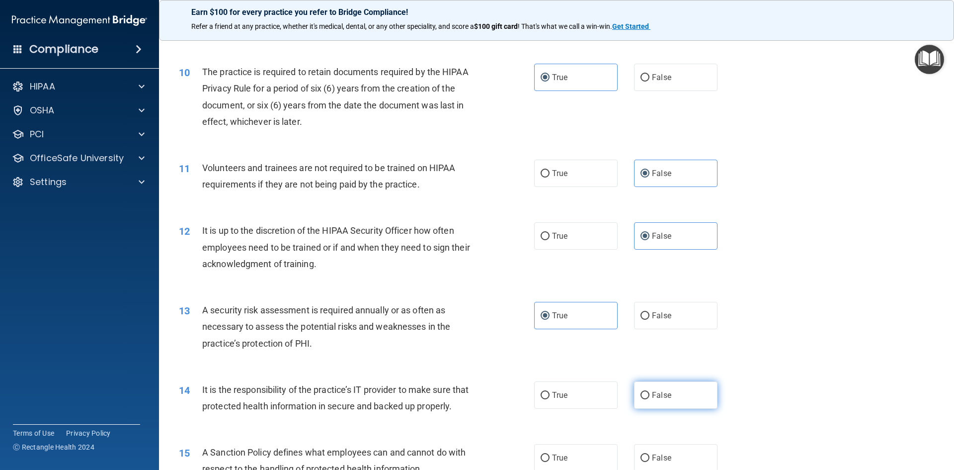
click at [662, 397] on span "False" at bounding box center [661, 394] width 19 height 9
click at [649, 397] on input "False" at bounding box center [645, 395] width 9 height 7
radio input "true"
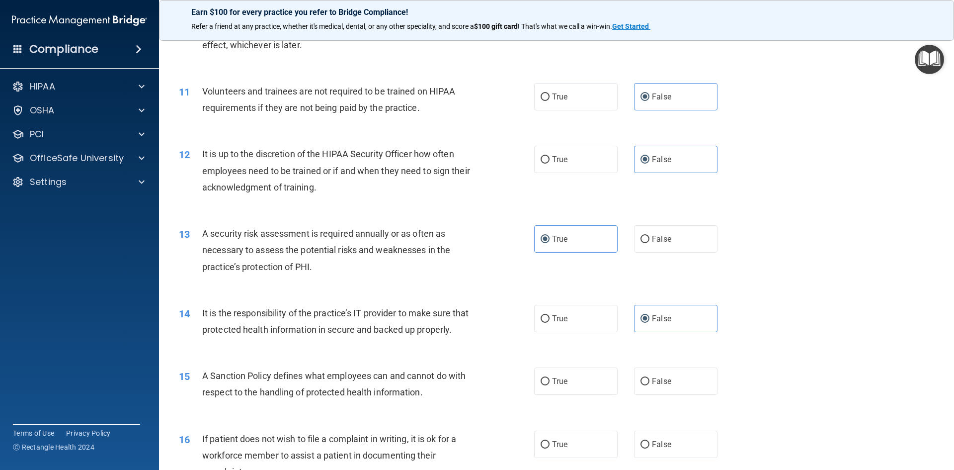
scroll to position [894, 0]
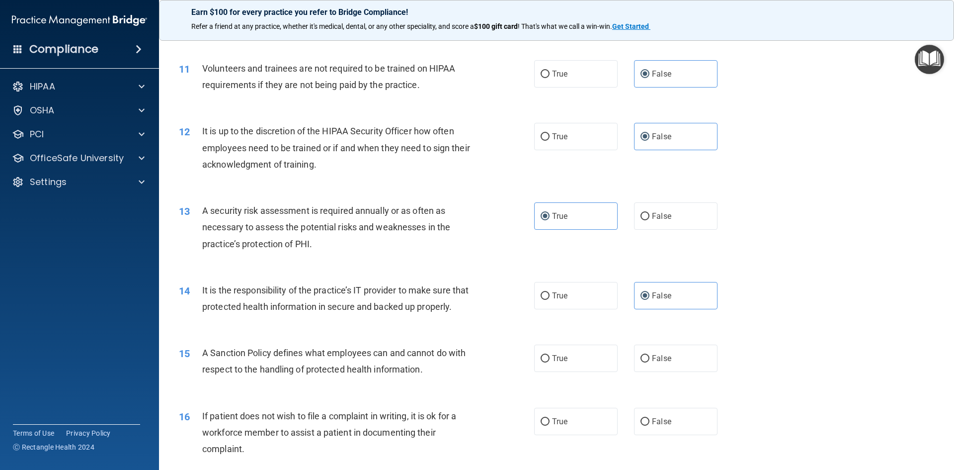
drag, startPoint x: 678, startPoint y: 376, endPoint x: 639, endPoint y: 405, distance: 49.1
click at [677, 372] on label "False" at bounding box center [675, 357] width 83 height 27
click at [649, 362] on input "False" at bounding box center [645, 358] width 9 height 7
radio input "true"
click at [583, 435] on label "True" at bounding box center [575, 420] width 83 height 27
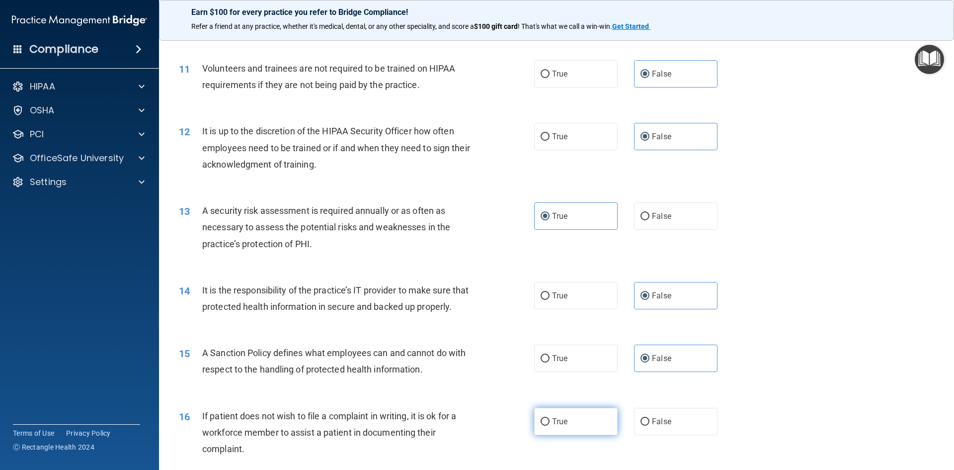
click at [550, 425] on input "True" at bounding box center [545, 421] width 9 height 7
radio input "true"
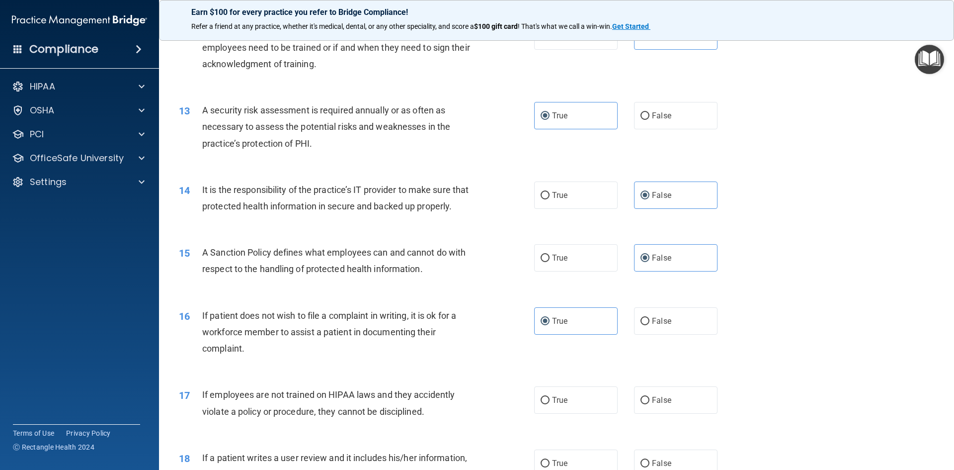
scroll to position [1093, 0]
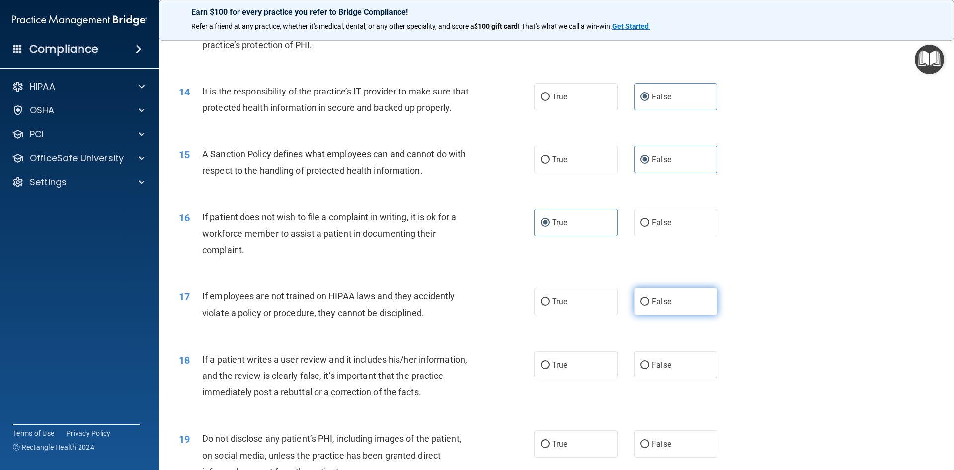
click at [662, 306] on span "False" at bounding box center [661, 301] width 19 height 9
click at [649, 306] on input "False" at bounding box center [645, 301] width 9 height 7
radio input "true"
click at [660, 369] on span "False" at bounding box center [661, 364] width 19 height 9
click at [649, 369] on input "False" at bounding box center [645, 364] width 9 height 7
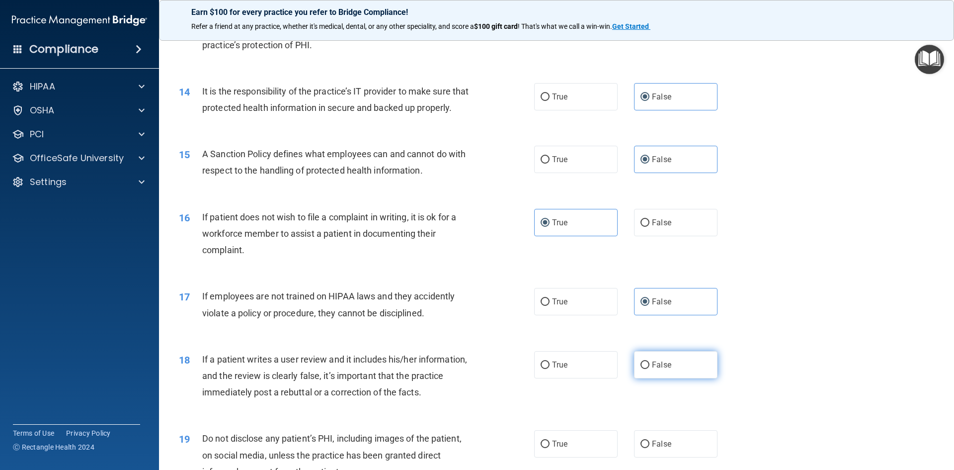
radio input "true"
click at [580, 457] on label "True" at bounding box center [575, 443] width 83 height 27
click at [550, 448] on input "True" at bounding box center [545, 443] width 9 height 7
radio input "true"
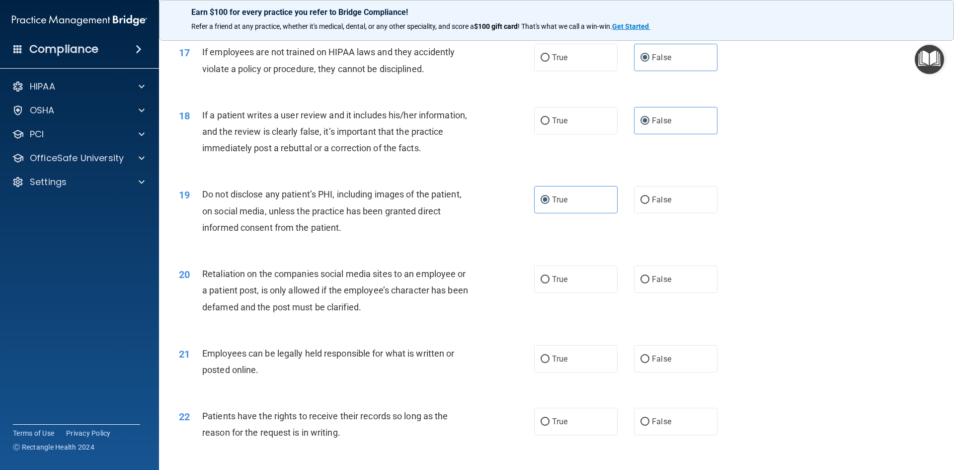
scroll to position [1342, 0]
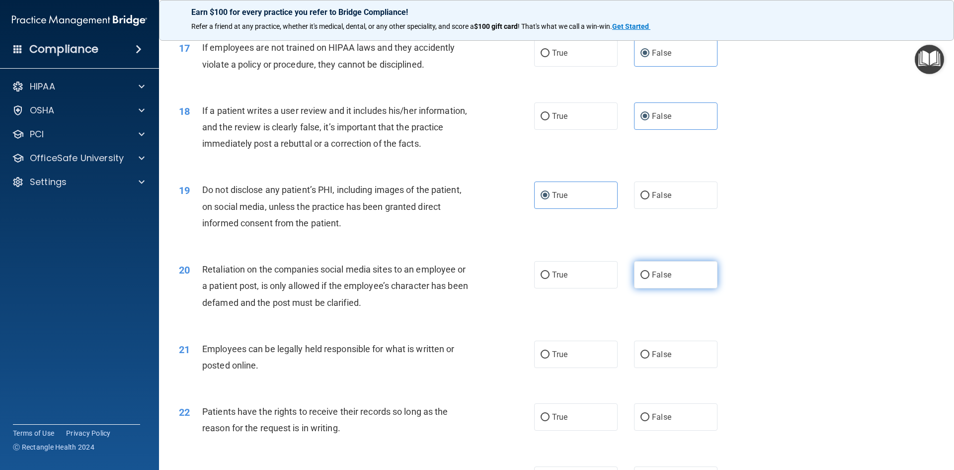
click at [668, 288] on label "False" at bounding box center [675, 274] width 83 height 27
click at [649, 279] on input "False" at bounding box center [645, 274] width 9 height 7
radio input "true"
click at [578, 387] on div "21 Employees can be legally held responsible for what is written or posted onli…" at bounding box center [556, 359] width 770 height 63
click at [579, 368] on label "True" at bounding box center [575, 353] width 83 height 27
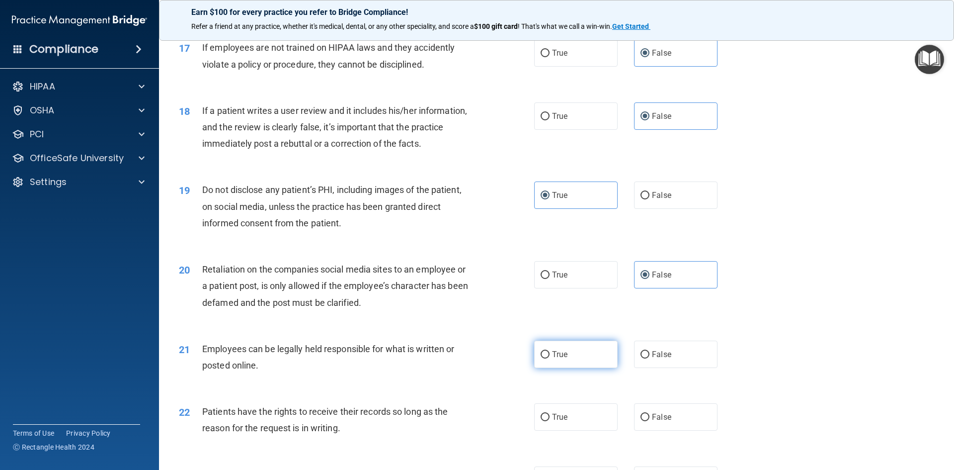
click at [550, 358] on input "True" at bounding box center [545, 354] width 9 height 7
radio input "true"
click at [666, 430] on label "False" at bounding box center [675, 416] width 83 height 27
click at [649, 421] on input "False" at bounding box center [645, 416] width 9 height 7
radio input "true"
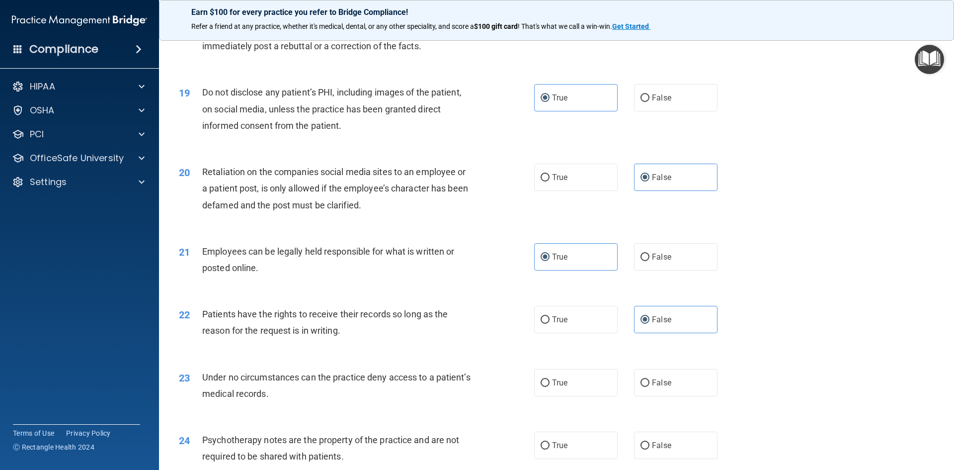
scroll to position [1441, 0]
click at [673, 389] on label "False" at bounding box center [675, 380] width 83 height 27
click at [649, 385] on input "False" at bounding box center [645, 380] width 9 height 7
radio input "true"
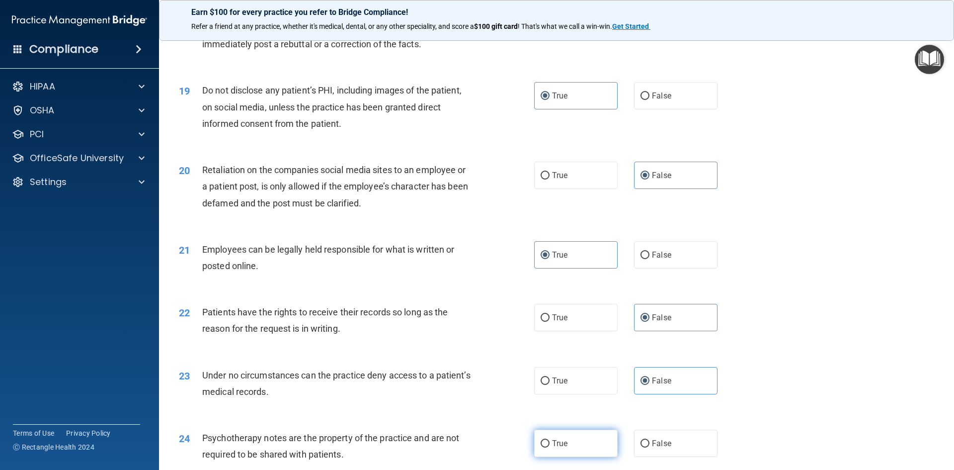
click at [583, 455] on label "True" at bounding box center [575, 442] width 83 height 27
click at [550, 447] on input "True" at bounding box center [545, 443] width 9 height 7
radio input "true"
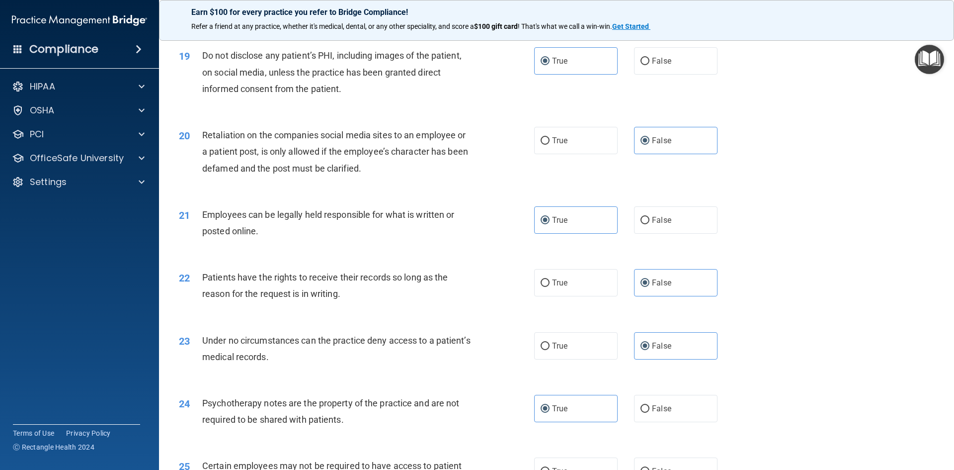
scroll to position [1590, 0]
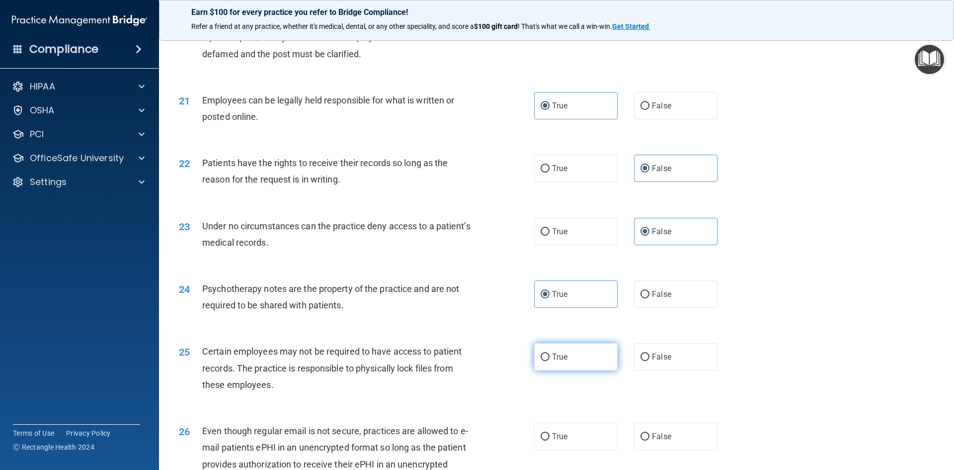
click at [569, 370] on label "True" at bounding box center [575, 356] width 83 height 27
click at [550, 361] on input "True" at bounding box center [545, 356] width 9 height 7
radio input "true"
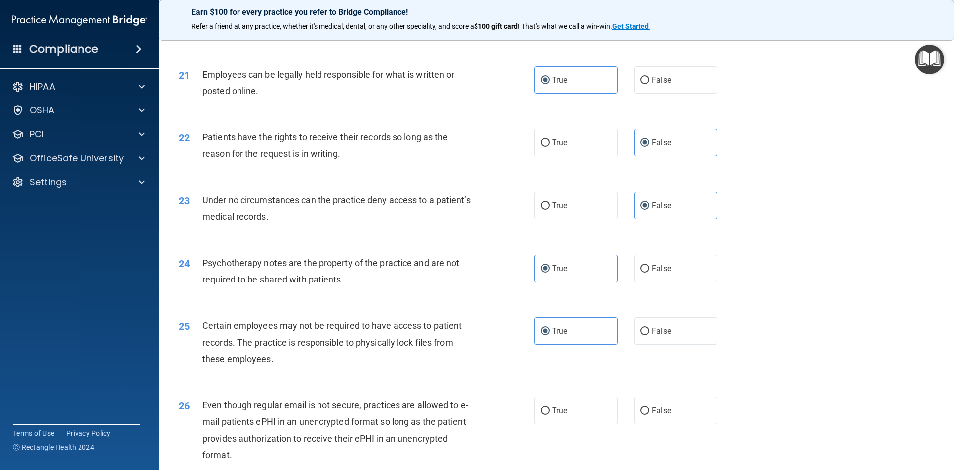
scroll to position [1640, 0]
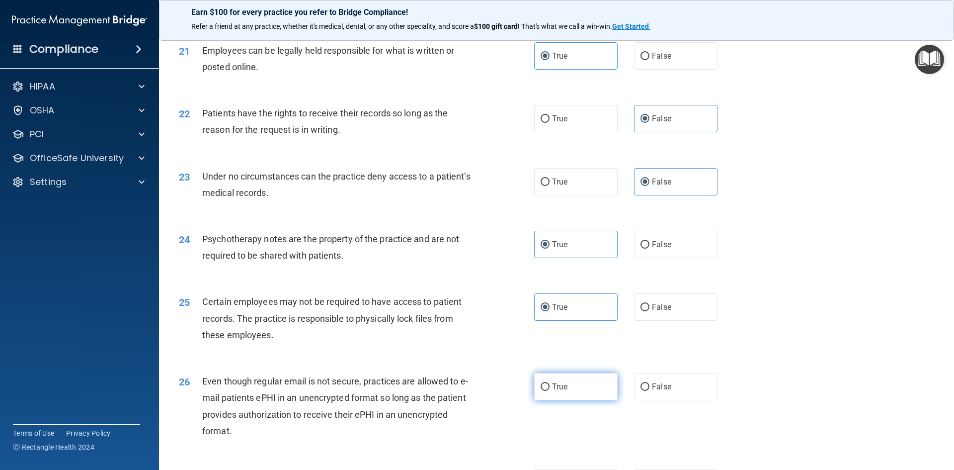
click at [562, 391] on span "True" at bounding box center [559, 386] width 15 height 9
click at [550, 391] on input "True" at bounding box center [545, 386] width 9 height 7
radio input "true"
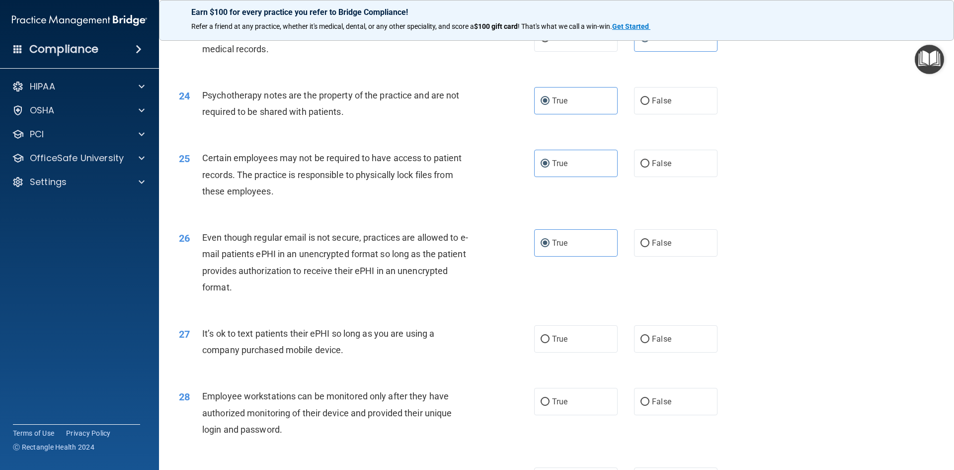
scroll to position [1789, 0]
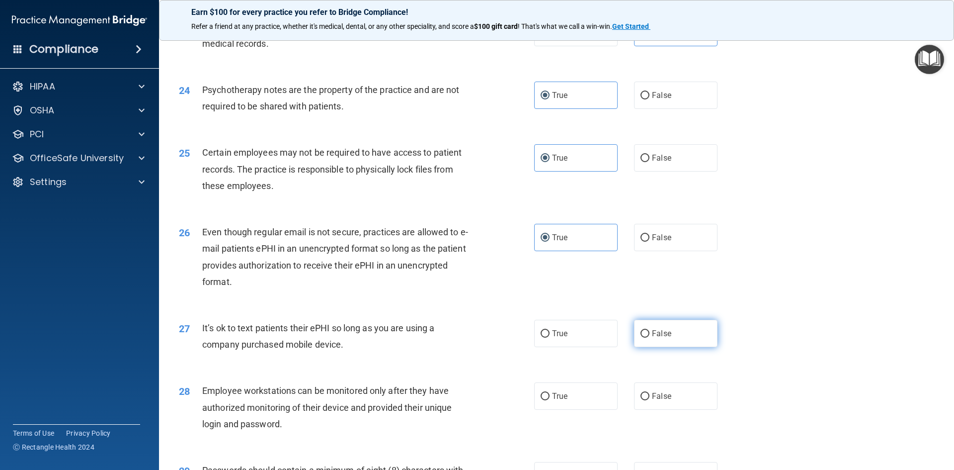
click at [671, 347] on label "False" at bounding box center [675, 333] width 83 height 27
click at [649, 337] on input "False" at bounding box center [645, 333] width 9 height 7
radio input "true"
click at [669, 409] on label "False" at bounding box center [675, 395] width 83 height 27
click at [649, 400] on input "False" at bounding box center [645, 396] width 9 height 7
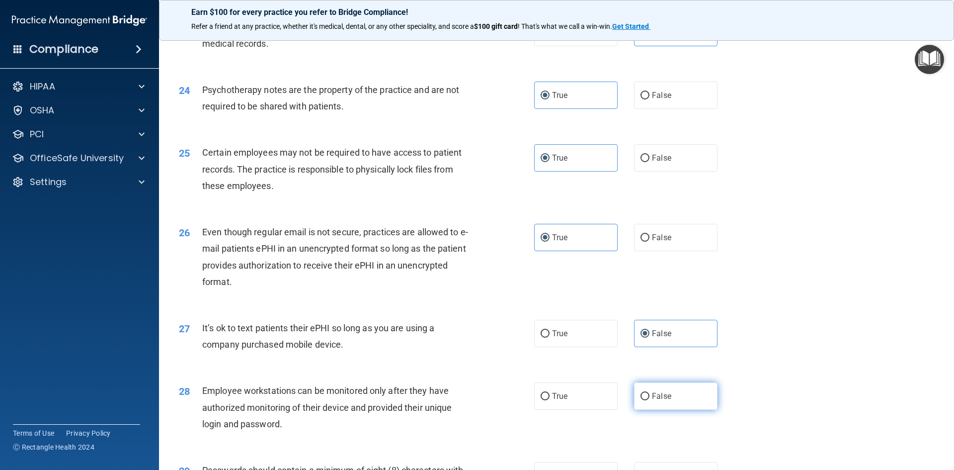
radio input "true"
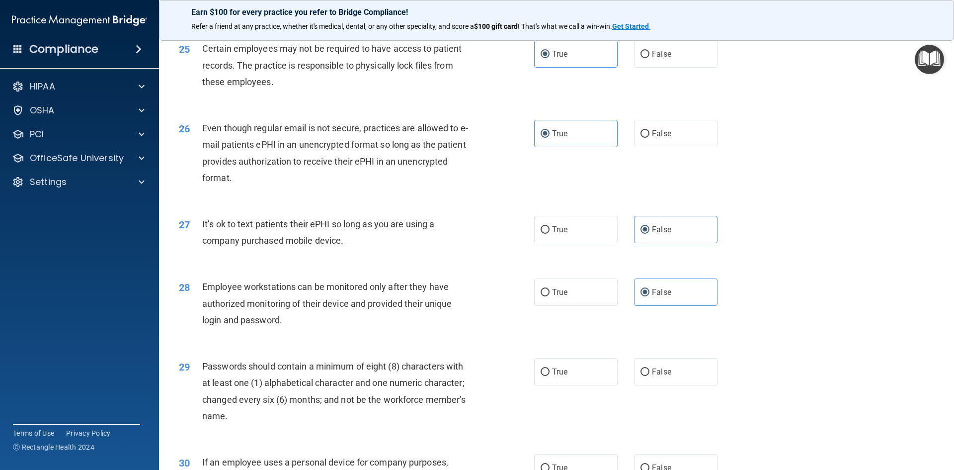
scroll to position [1938, 0]
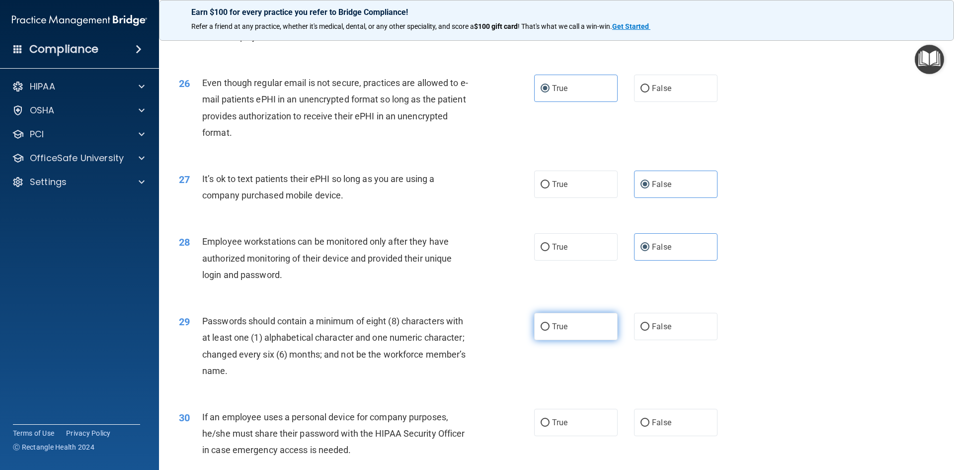
click at [592, 340] on label "True" at bounding box center [575, 326] width 83 height 27
click at [550, 330] on input "True" at bounding box center [545, 326] width 9 height 7
radio input "true"
click at [664, 427] on span "False" at bounding box center [661, 421] width 19 height 9
click at [649, 426] on input "False" at bounding box center [645, 422] width 9 height 7
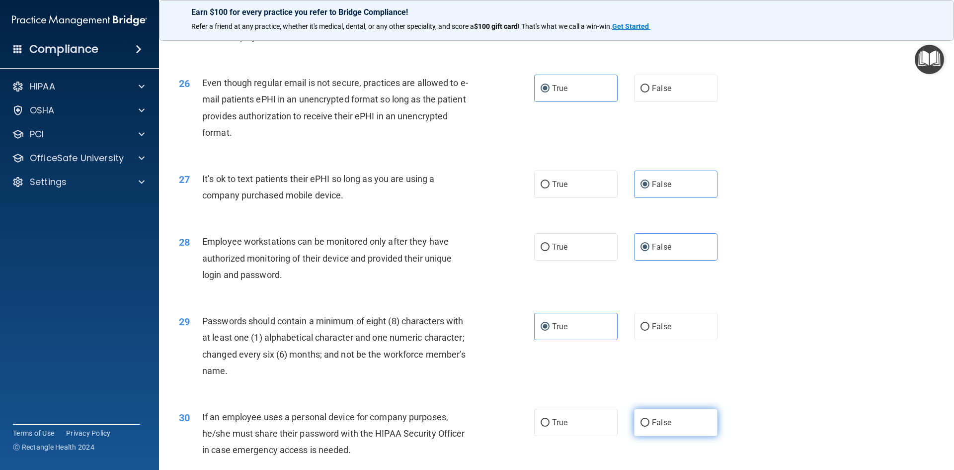
radio input "true"
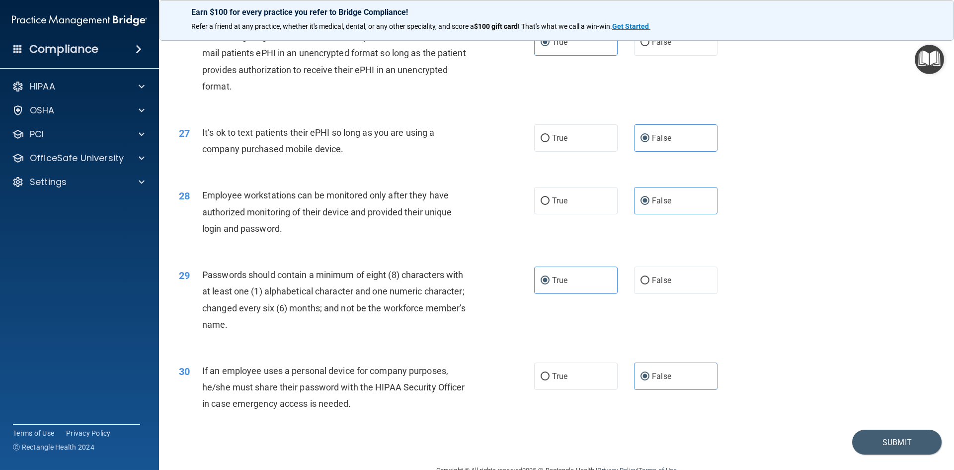
scroll to position [2025, 0]
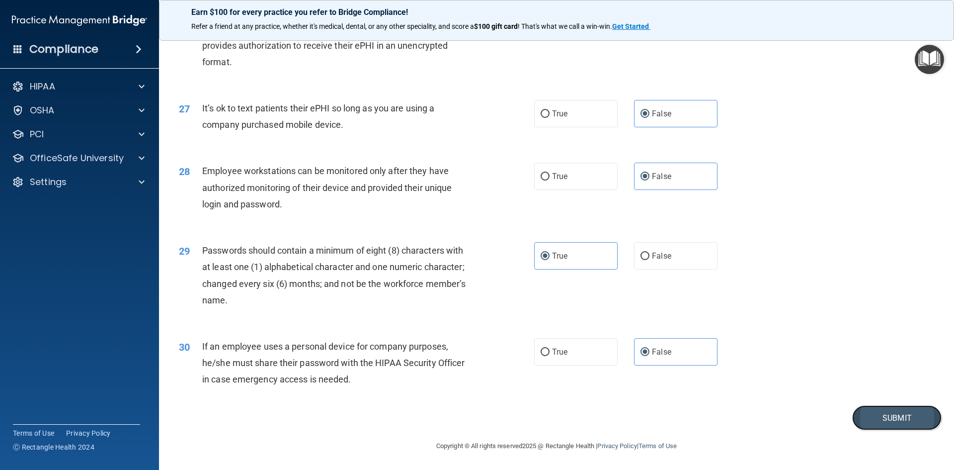
click at [883, 409] on button "Submit" at bounding box center [896, 417] width 89 height 25
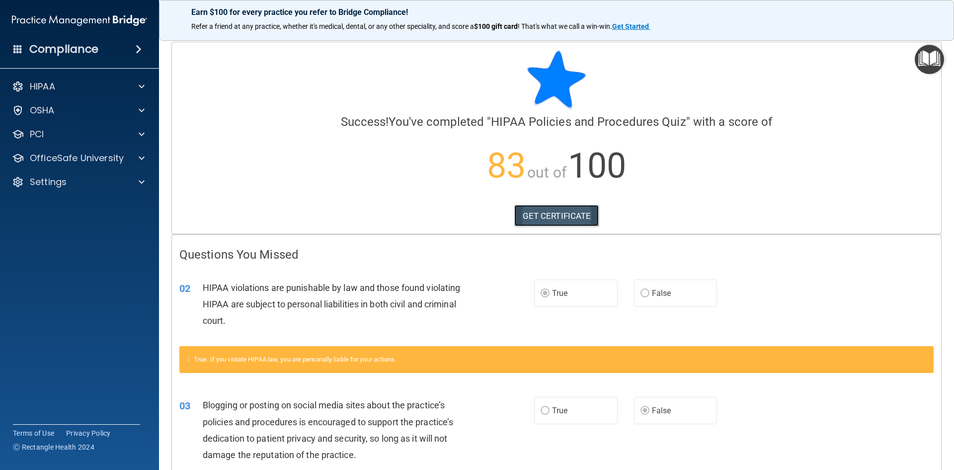
click at [540, 210] on link "GET CERTIFICATE" at bounding box center [556, 216] width 85 height 22
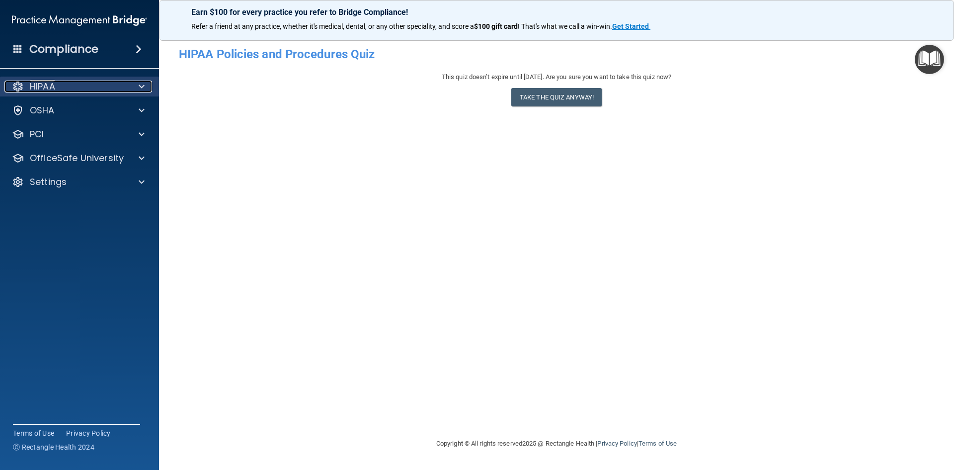
click at [134, 81] on div at bounding box center [140, 87] width 25 height 12
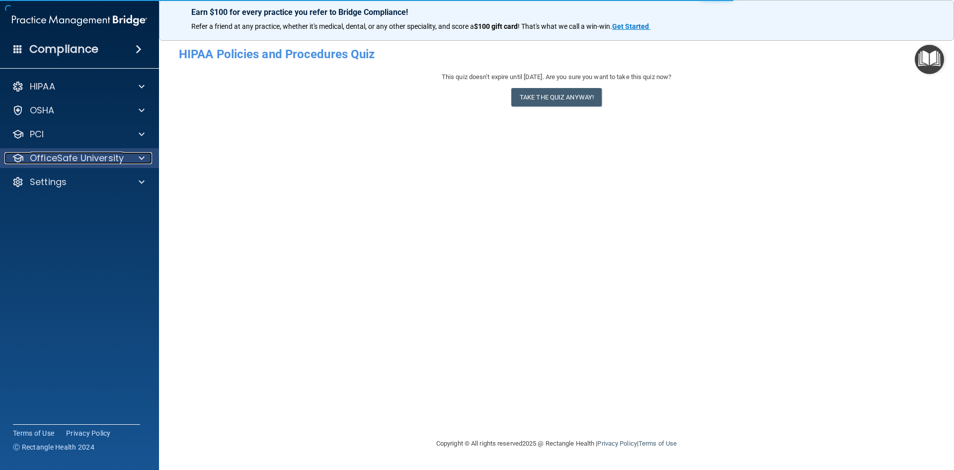
click at [69, 155] on p "OfficeSafe University" at bounding box center [77, 158] width 94 height 12
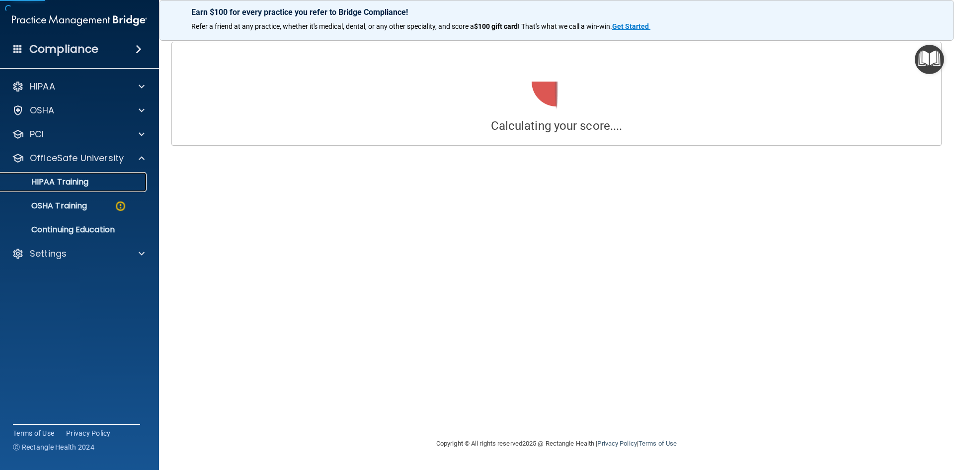
click at [75, 179] on p "HIPAA Training" at bounding box center [47, 182] width 82 height 10
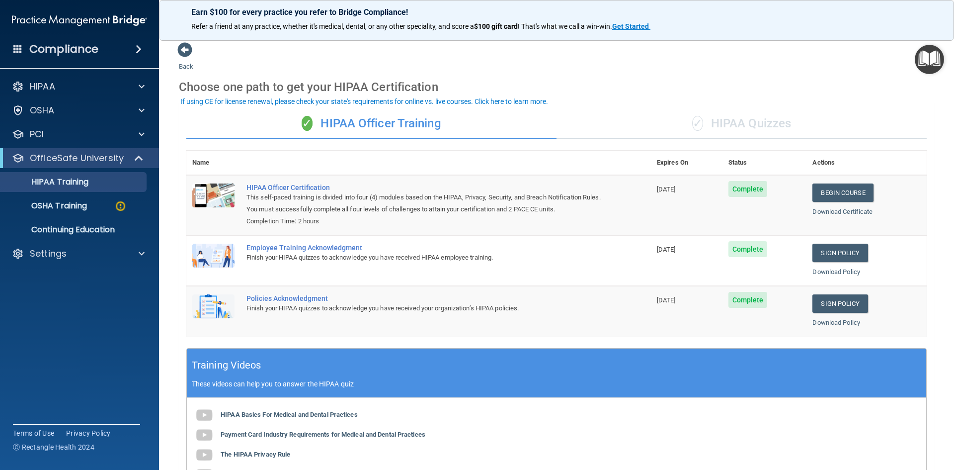
click at [767, 121] on div "✓ HIPAA Quizzes" at bounding box center [742, 124] width 370 height 30
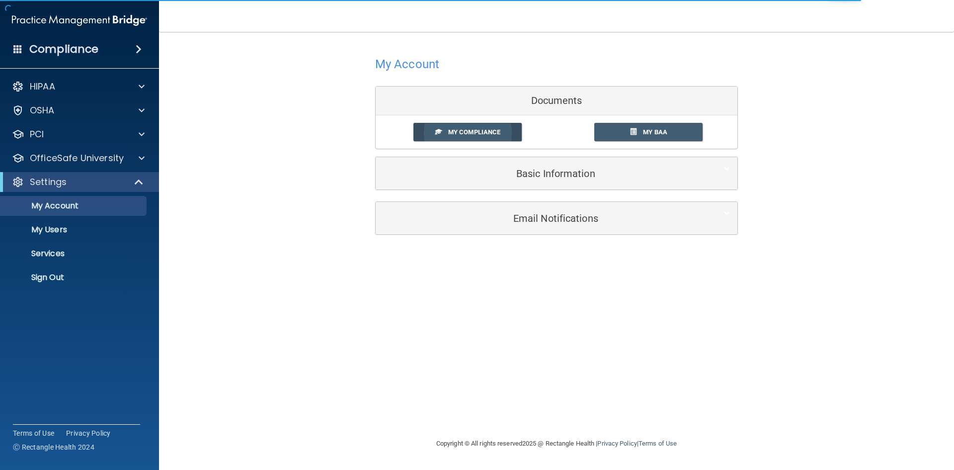
click at [478, 137] on link "My Compliance" at bounding box center [467, 132] width 109 height 18
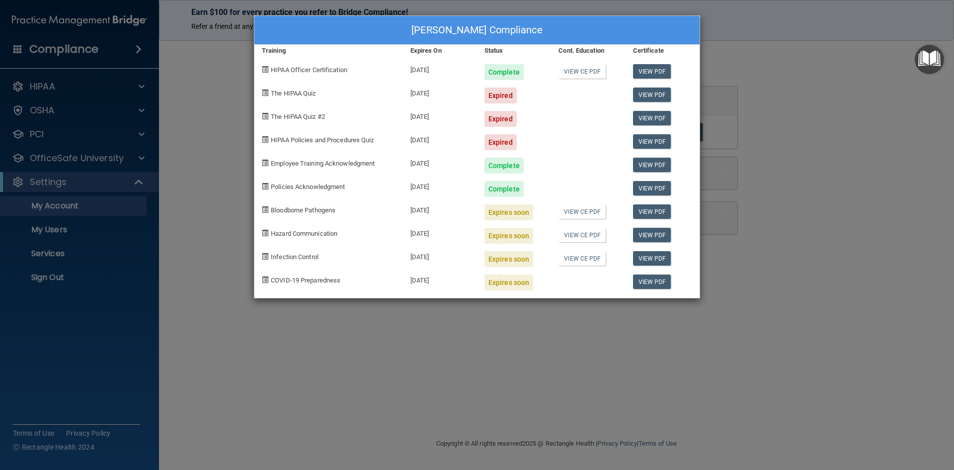
click at [876, 110] on div "Lindsey Stone's Compliance Training Expires On Status Cont. Education Certifica…" at bounding box center [477, 235] width 954 height 470
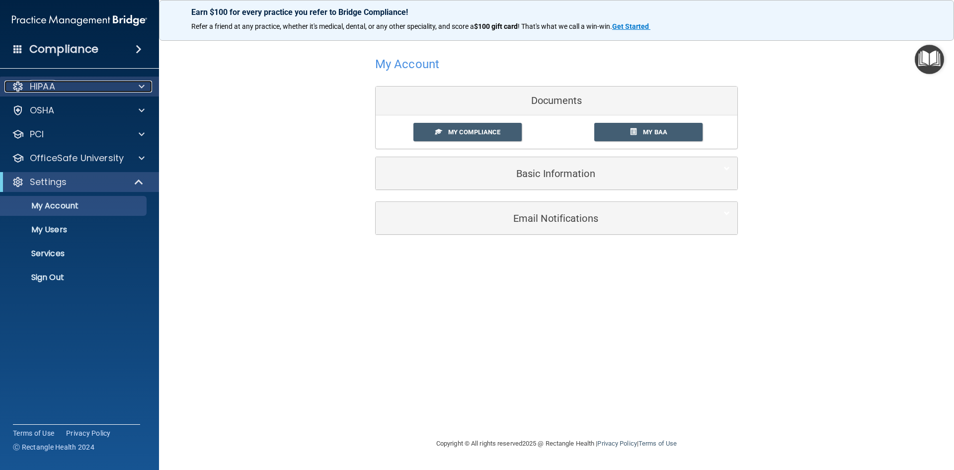
click at [32, 88] on p "HIPAA" at bounding box center [42, 87] width 25 height 12
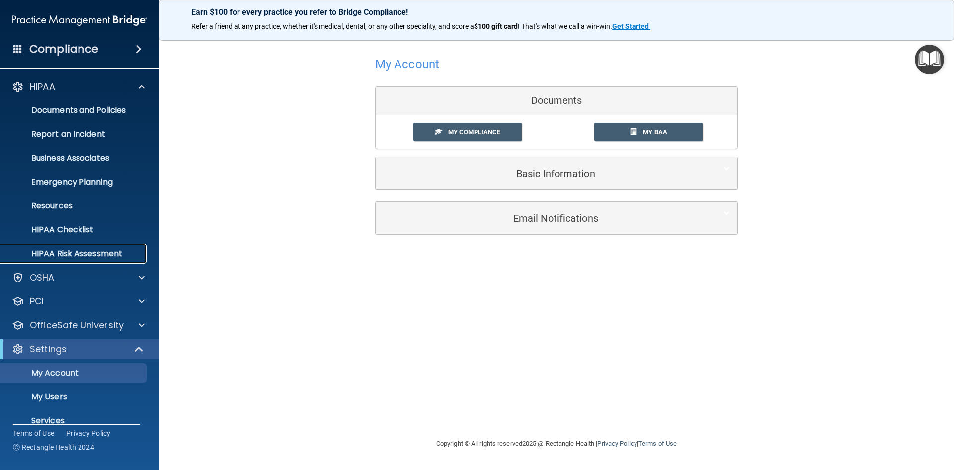
click at [60, 251] on p "HIPAA Risk Assessment" at bounding box center [74, 253] width 136 height 10
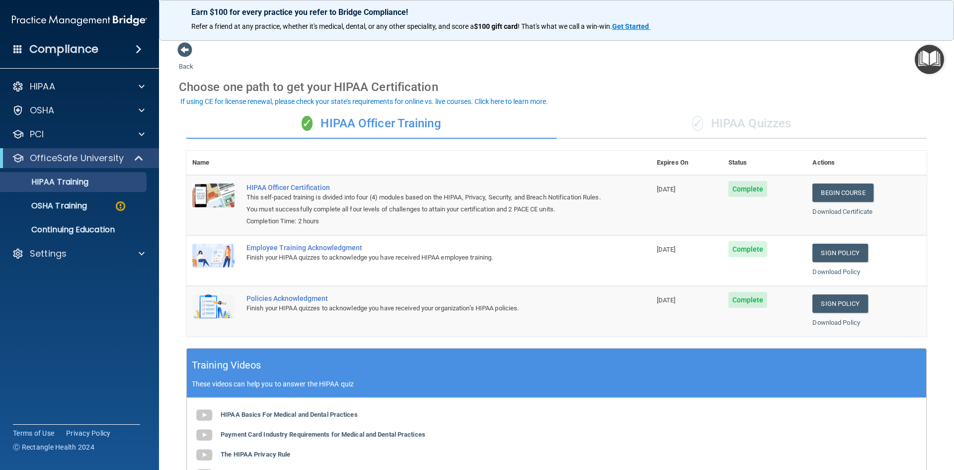
click at [708, 119] on div "✓ HIPAA Quizzes" at bounding box center [742, 124] width 370 height 30
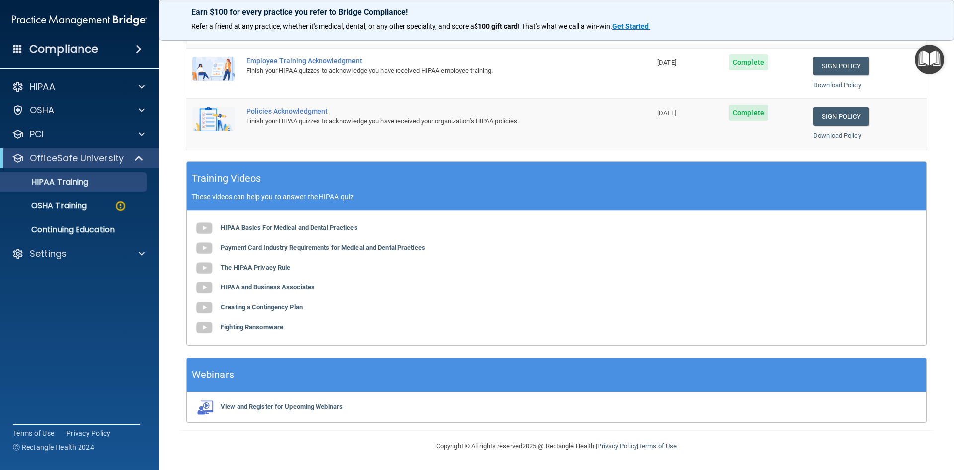
scroll to position [80, 0]
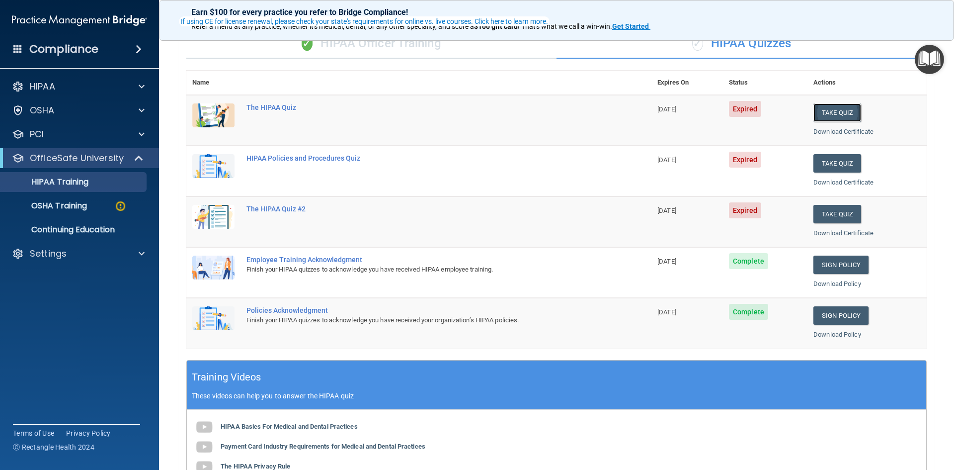
click at [830, 114] on button "Take Quiz" at bounding box center [837, 112] width 48 height 18
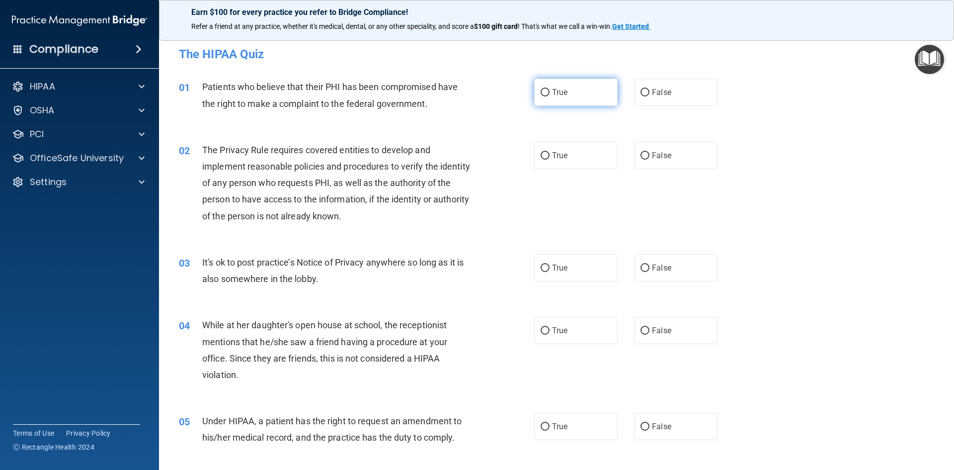
click at [568, 95] on label "True" at bounding box center [575, 92] width 83 height 27
click at [550, 95] on input "True" at bounding box center [545, 92] width 9 height 7
radio input "true"
click at [655, 160] on span "False" at bounding box center [661, 155] width 19 height 9
click at [649, 160] on input "False" at bounding box center [645, 155] width 9 height 7
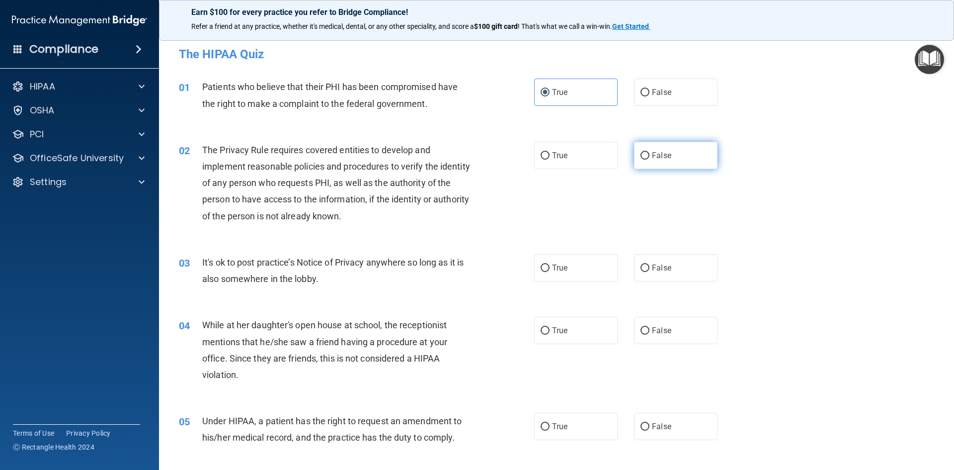
radio input "true"
click at [652, 264] on span "False" at bounding box center [661, 267] width 19 height 9
click at [649, 264] on input "False" at bounding box center [645, 267] width 9 height 7
radio input "true"
click at [681, 329] on label "False" at bounding box center [675, 330] width 83 height 27
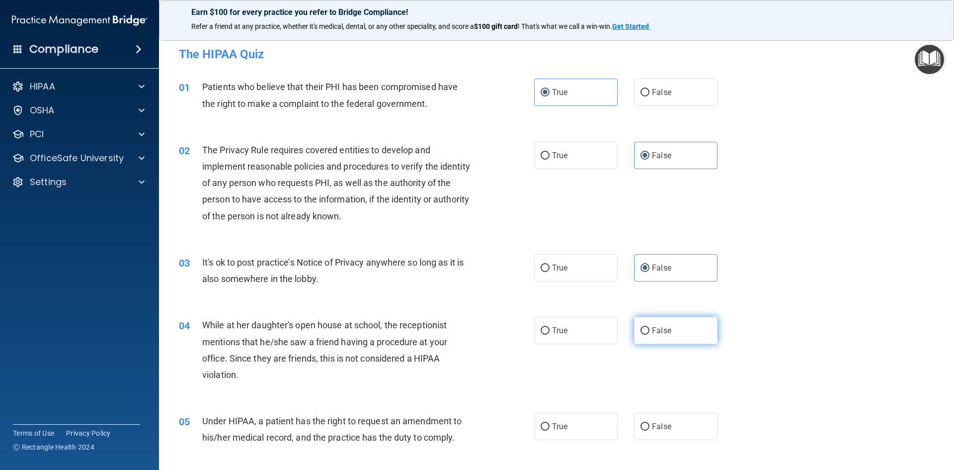
click at [649, 329] on input "False" at bounding box center [645, 330] width 9 height 7
radio input "true"
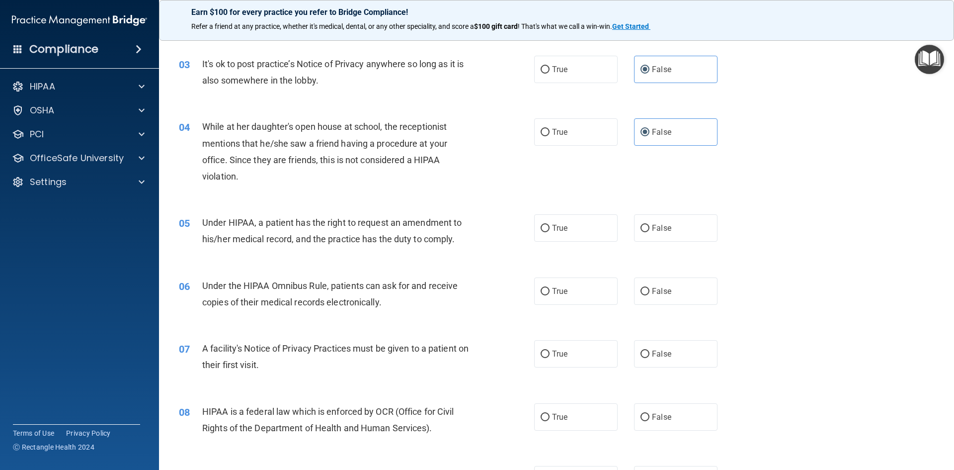
scroll to position [199, 0]
click at [555, 229] on span "True" at bounding box center [559, 227] width 15 height 9
click at [550, 229] on input "True" at bounding box center [545, 227] width 9 height 7
radio input "true"
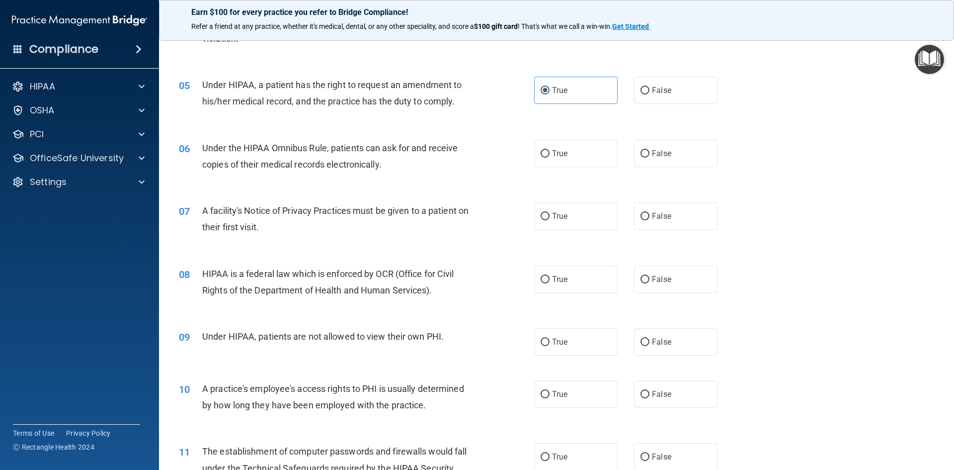
scroll to position [348, 0]
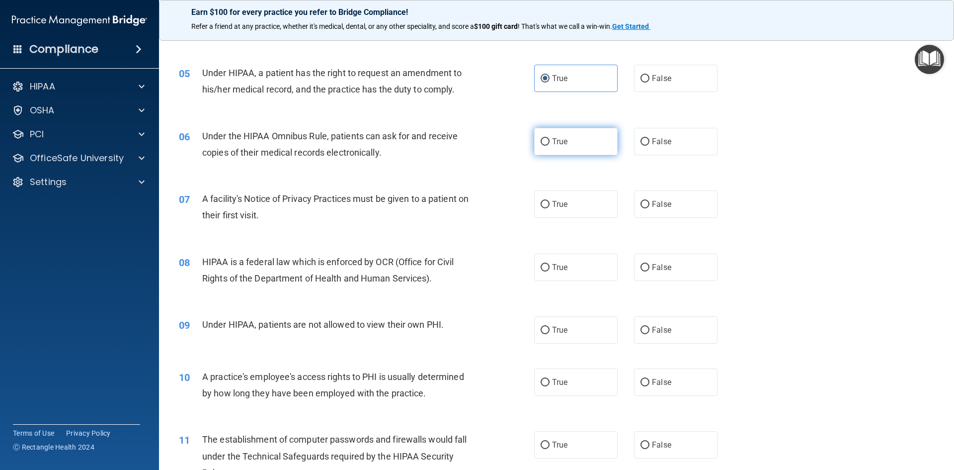
click at [558, 137] on span "True" at bounding box center [559, 141] width 15 height 9
click at [550, 138] on input "True" at bounding box center [545, 141] width 9 height 7
radio input "true"
click at [576, 208] on label "True" at bounding box center [575, 203] width 83 height 27
click at [550, 208] on input "True" at bounding box center [545, 204] width 9 height 7
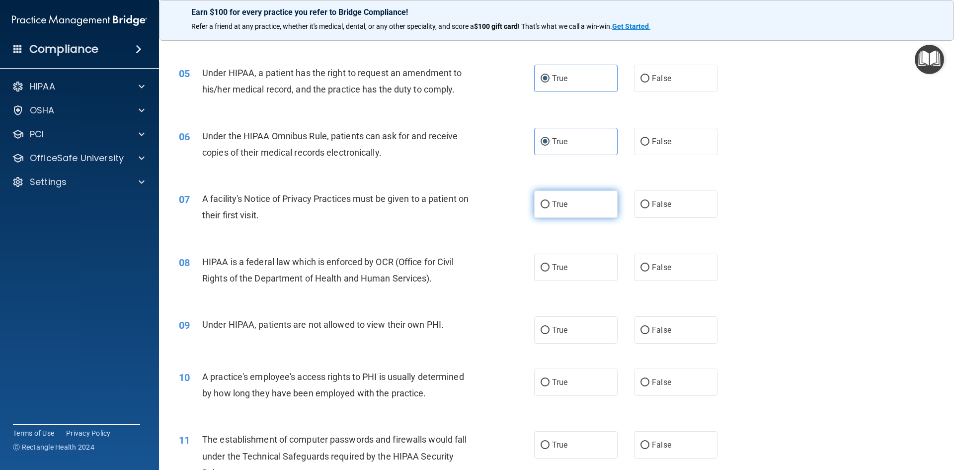
radio input "true"
click at [587, 268] on label "True" at bounding box center [575, 266] width 83 height 27
click at [550, 268] on input "True" at bounding box center [545, 267] width 9 height 7
radio input "true"
click at [649, 335] on label "False" at bounding box center [675, 329] width 83 height 27
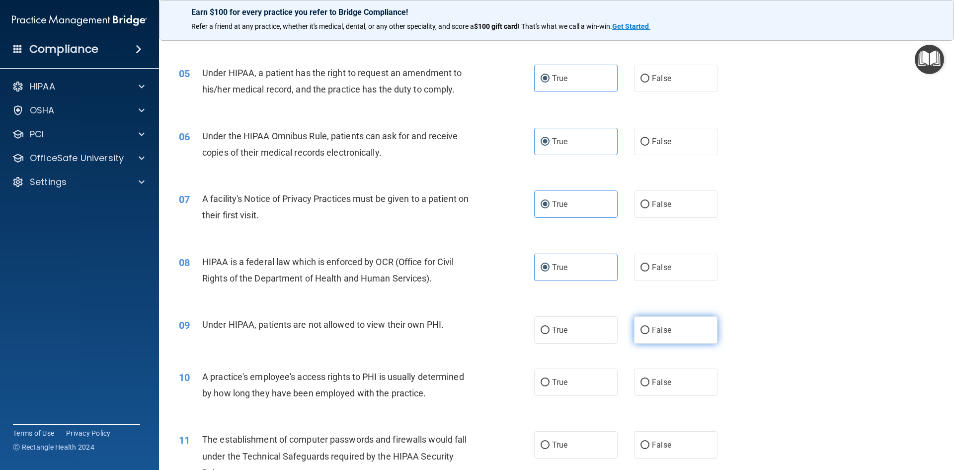
click at [649, 334] on input "False" at bounding box center [645, 329] width 9 height 7
radio input "true"
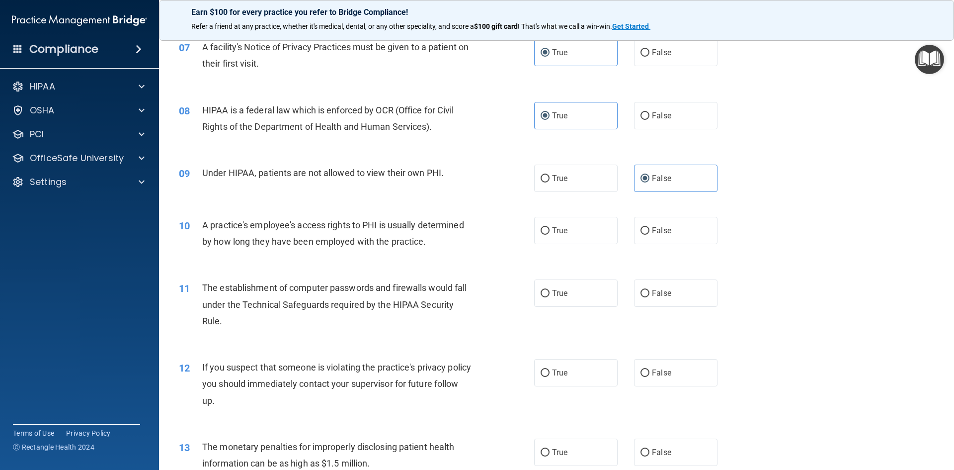
scroll to position [497, 0]
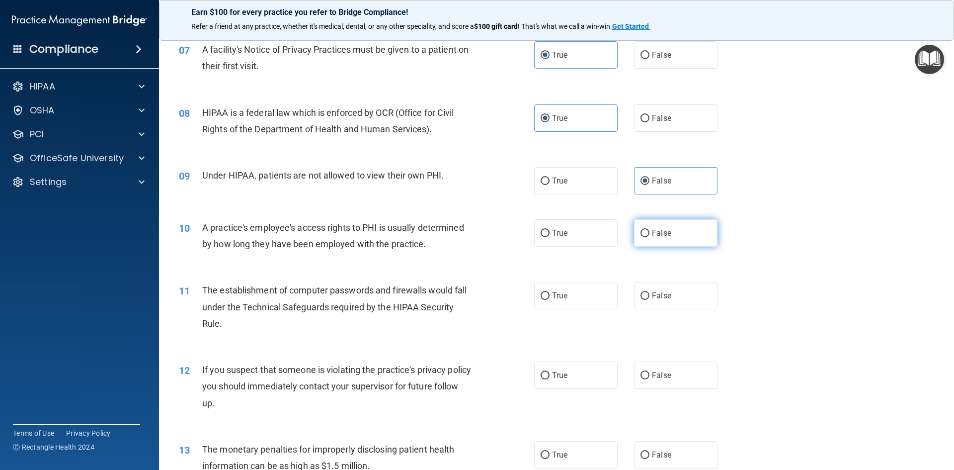
click at [653, 232] on span "False" at bounding box center [661, 232] width 19 height 9
click at [649, 232] on input "False" at bounding box center [645, 233] width 9 height 7
radio input "true"
drag, startPoint x: 564, startPoint y: 293, endPoint x: 572, endPoint y: 295, distance: 8.7
click at [564, 294] on span "True" at bounding box center [559, 295] width 15 height 9
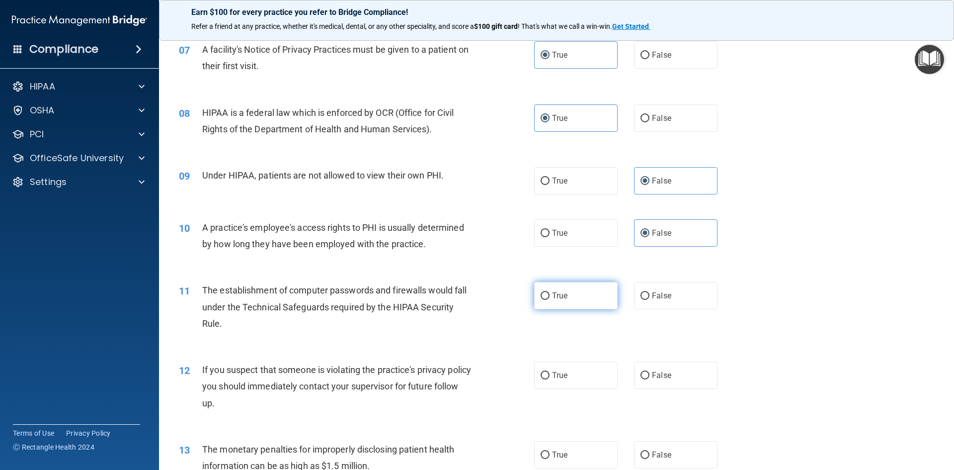
click at [550, 294] on input "True" at bounding box center [545, 295] width 9 height 7
radio input "true"
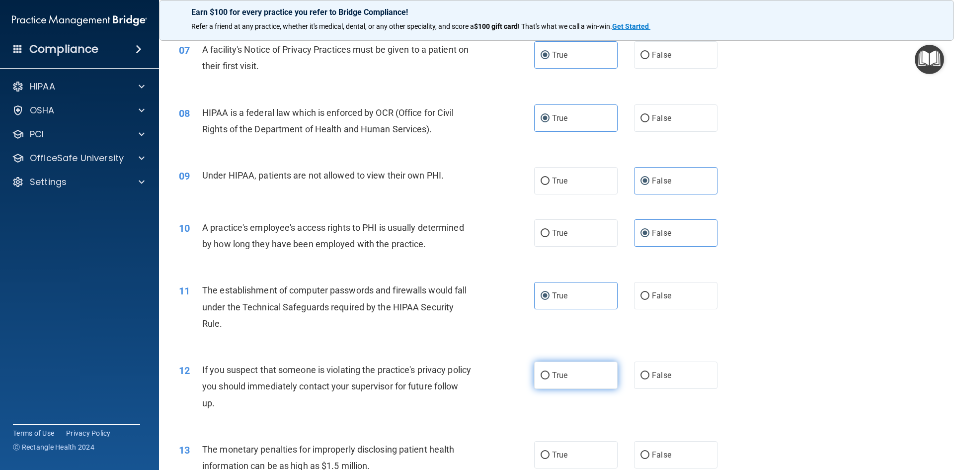
click at [556, 369] on label "True" at bounding box center [575, 374] width 83 height 27
click at [550, 372] on input "True" at bounding box center [545, 375] width 9 height 7
radio input "true"
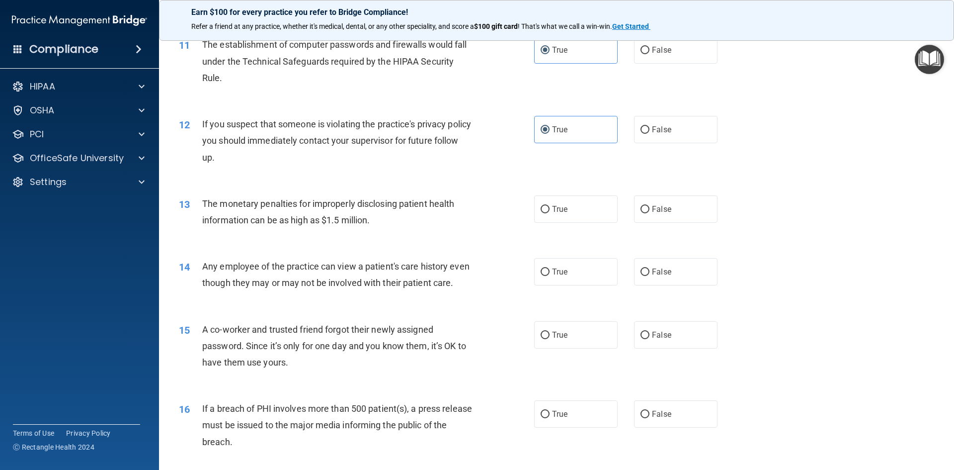
scroll to position [745, 0]
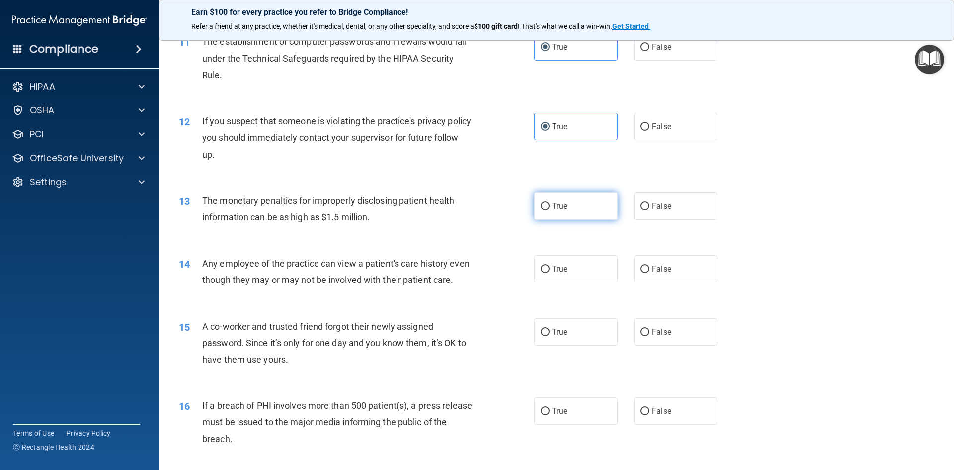
click at [583, 201] on label "True" at bounding box center [575, 205] width 83 height 27
click at [550, 203] on input "True" at bounding box center [545, 206] width 9 height 7
radio input "true"
click at [641, 272] on input "False" at bounding box center [645, 268] width 9 height 7
radio input "true"
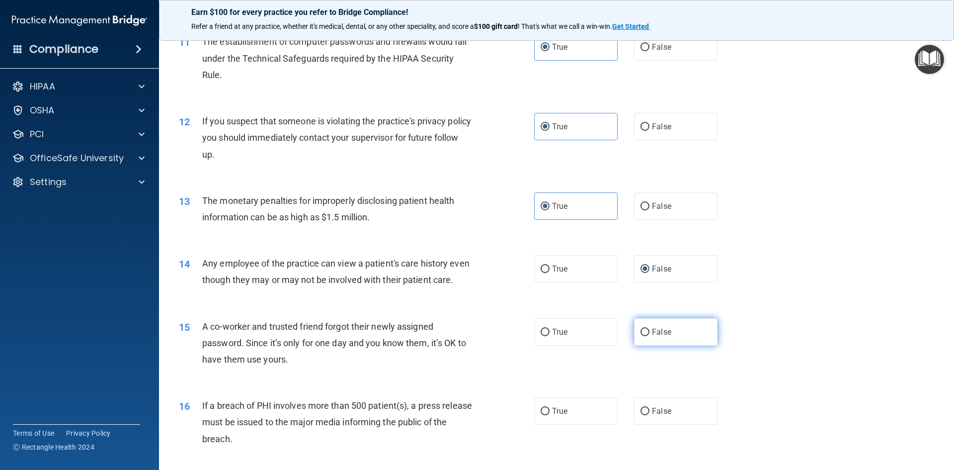
click at [657, 336] on span "False" at bounding box center [661, 331] width 19 height 9
click at [649, 336] on input "False" at bounding box center [645, 331] width 9 height 7
radio input "true"
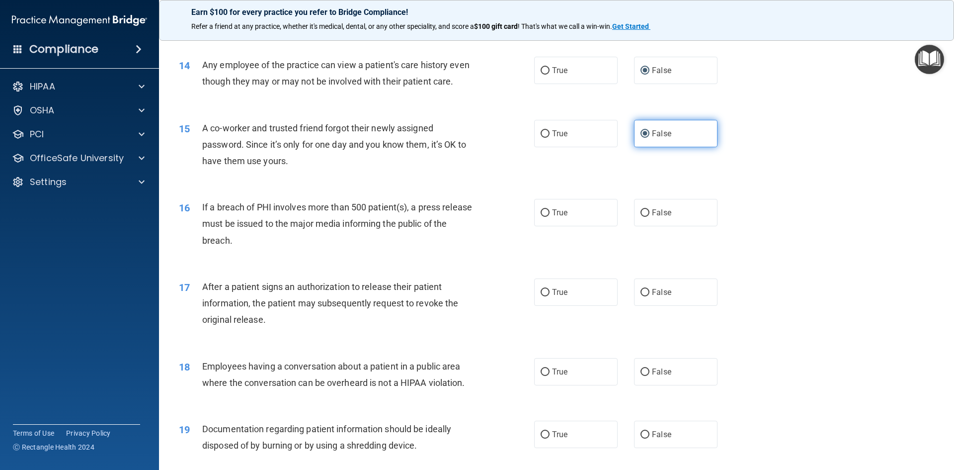
scroll to position [944, 0]
click at [652, 217] on span "False" at bounding box center [661, 211] width 19 height 9
click at [649, 216] on input "False" at bounding box center [645, 212] width 9 height 7
radio input "true"
click at [609, 305] on label "True" at bounding box center [575, 291] width 83 height 27
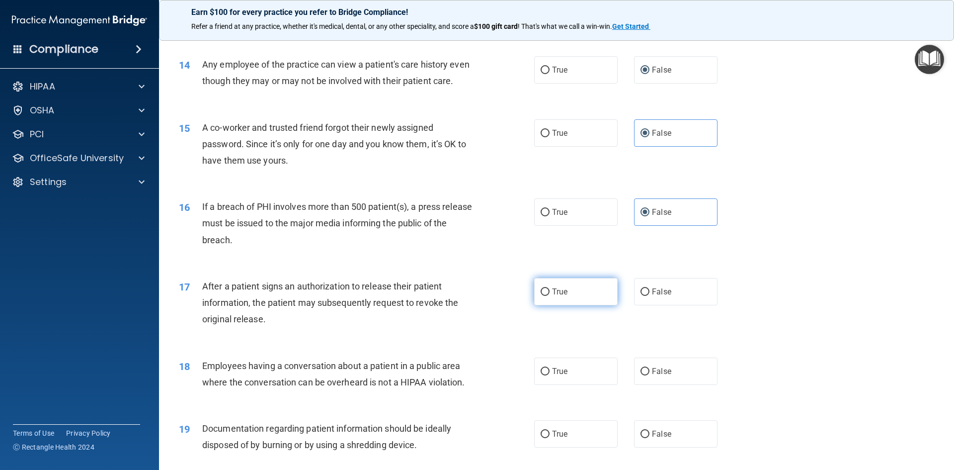
click at [550, 296] on input "True" at bounding box center [545, 291] width 9 height 7
radio input "true"
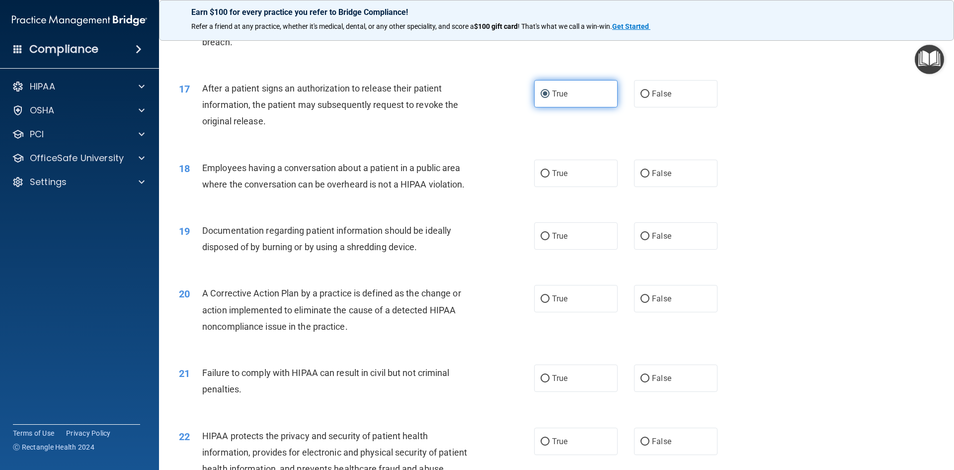
scroll to position [1143, 0]
click at [647, 185] on label "False" at bounding box center [675, 172] width 83 height 27
click at [647, 176] on input "False" at bounding box center [645, 172] width 9 height 7
radio input "true"
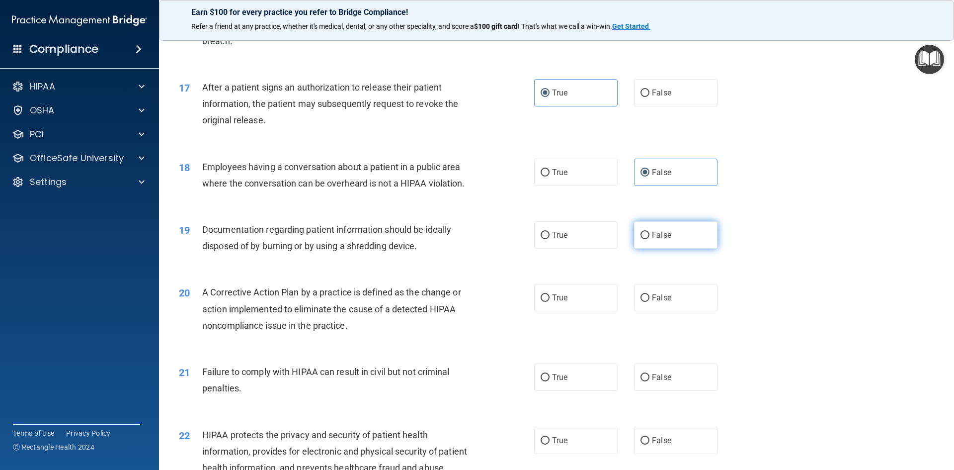
click at [656, 240] on span "False" at bounding box center [661, 234] width 19 height 9
click at [649, 239] on input "False" at bounding box center [645, 235] width 9 height 7
radio input "true"
click at [574, 311] on label "True" at bounding box center [575, 297] width 83 height 27
click at [550, 302] on input "True" at bounding box center [545, 297] width 9 height 7
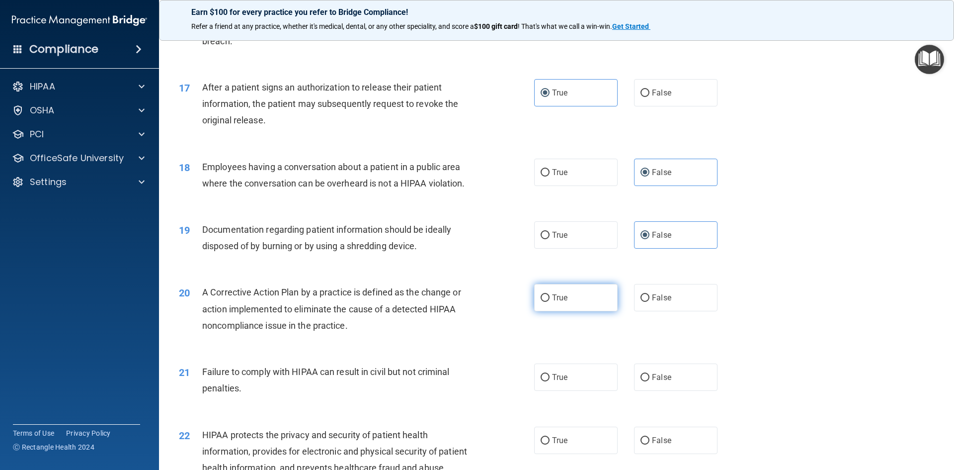
radio input "true"
click at [661, 383] on label "False" at bounding box center [675, 376] width 83 height 27
click at [649, 381] on input "False" at bounding box center [645, 377] width 9 height 7
radio input "true"
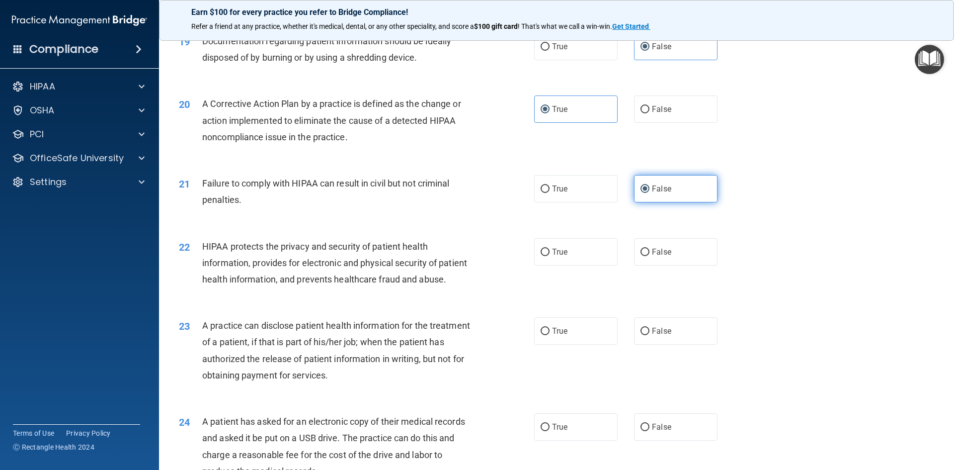
scroll to position [1342, 0]
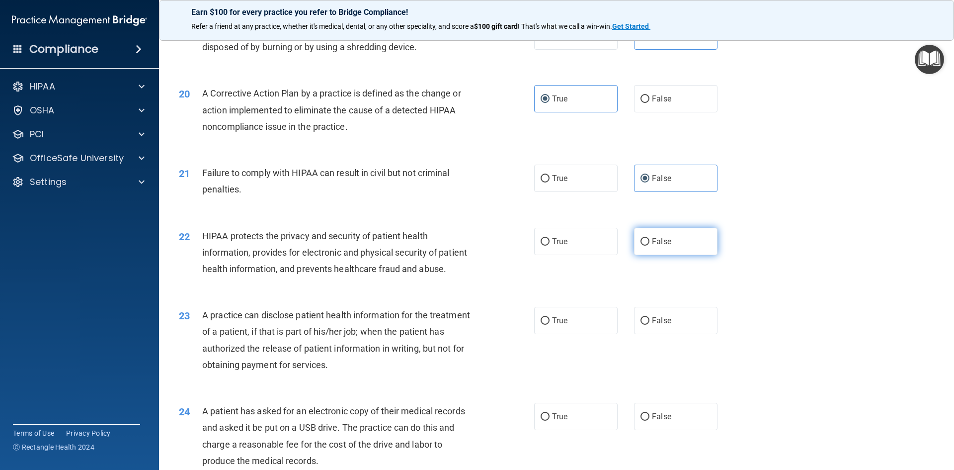
click at [690, 254] on label "False" at bounding box center [675, 241] width 83 height 27
click at [649, 245] on input "False" at bounding box center [645, 241] width 9 height 7
radio input "true"
click at [548, 334] on label "True" at bounding box center [575, 320] width 83 height 27
click at [548, 325] on input "True" at bounding box center [545, 320] width 9 height 7
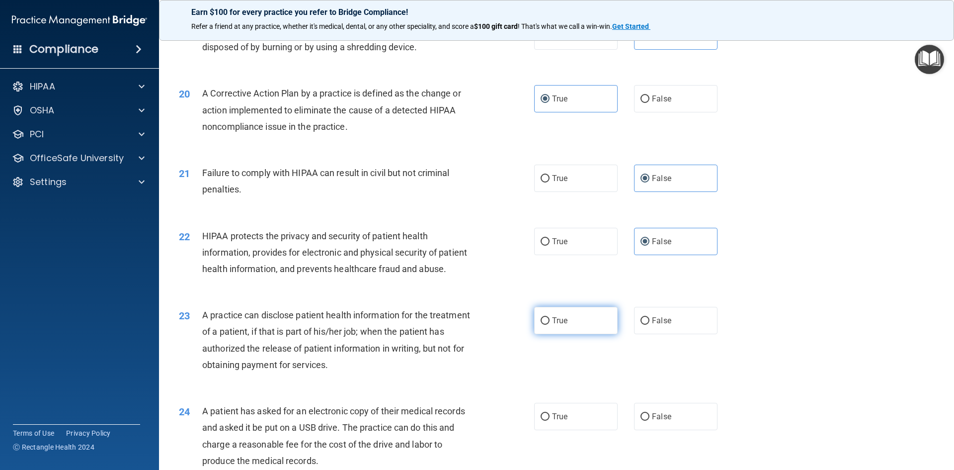
radio input "true"
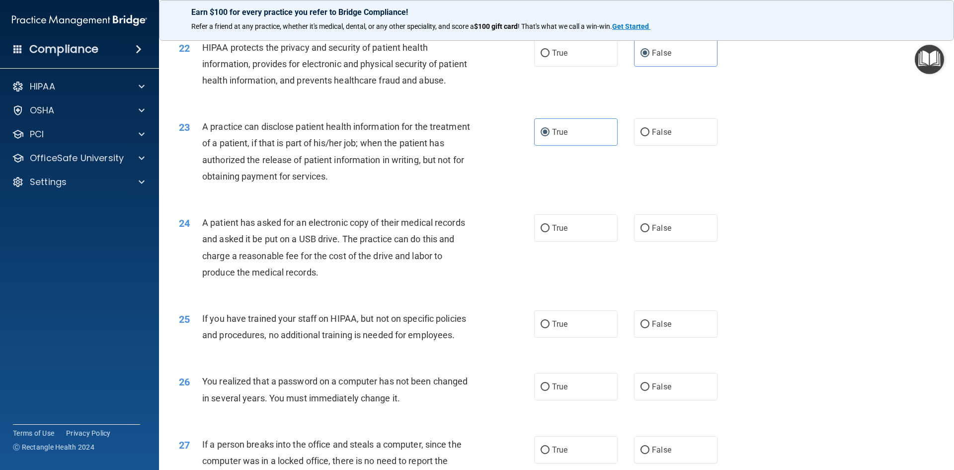
scroll to position [1541, 0]
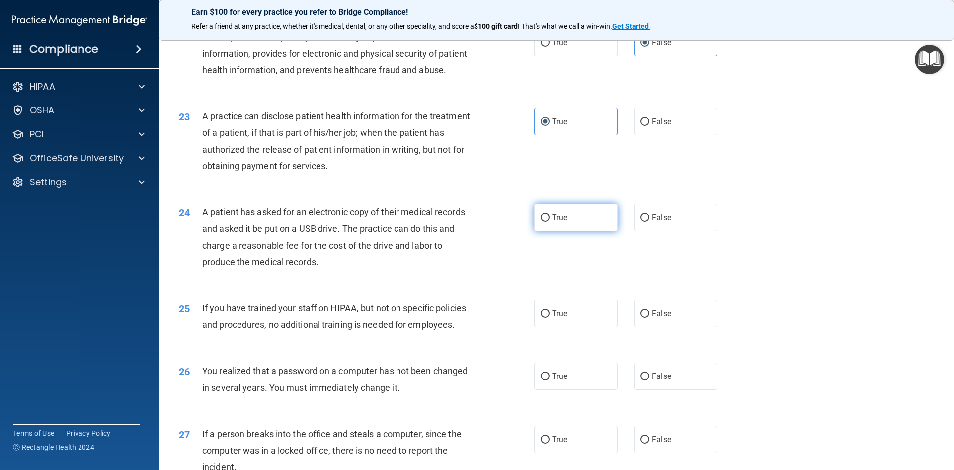
click at [580, 231] on label "True" at bounding box center [575, 217] width 83 height 27
click at [550, 222] on input "True" at bounding box center [545, 217] width 9 height 7
radio input "true"
click at [580, 327] on label "True" at bounding box center [575, 313] width 83 height 27
click at [550, 318] on input "True" at bounding box center [545, 313] width 9 height 7
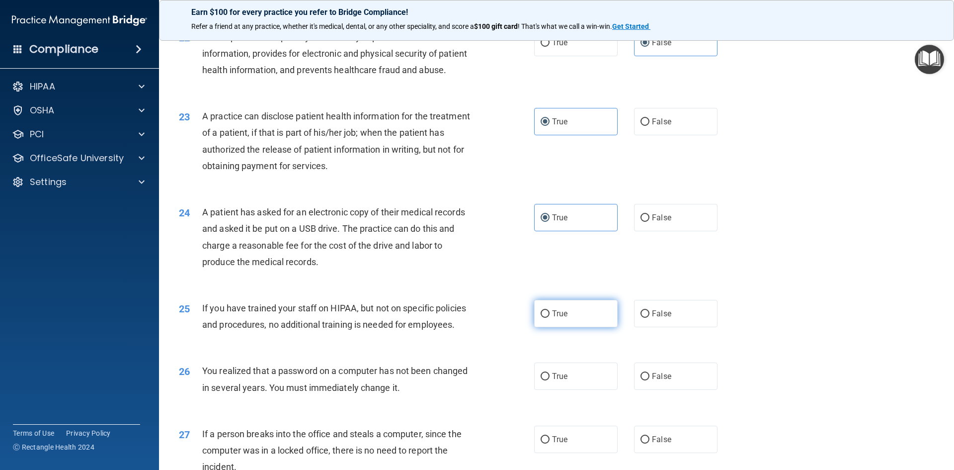
radio input "true"
click at [594, 390] on label "True" at bounding box center [575, 375] width 83 height 27
click at [550, 380] on input "True" at bounding box center [545, 376] width 9 height 7
radio input "true"
click at [645, 318] on input "False" at bounding box center [645, 313] width 9 height 7
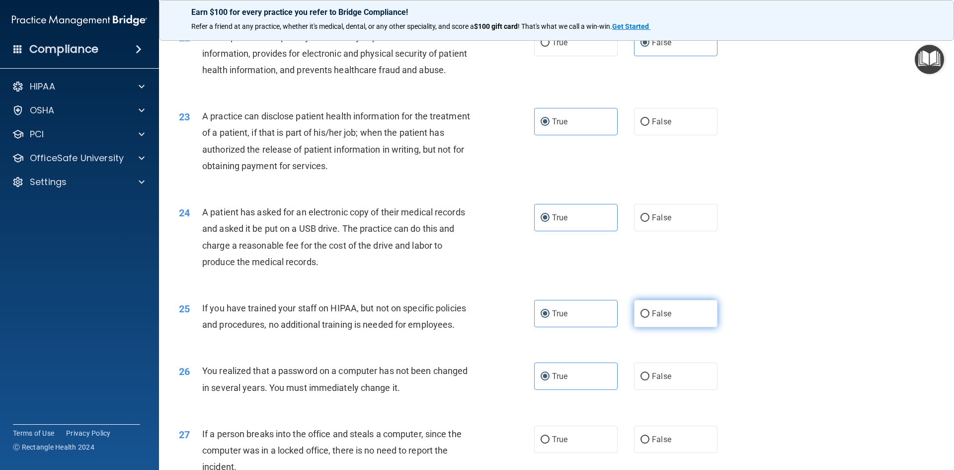
radio input "true"
radio input "false"
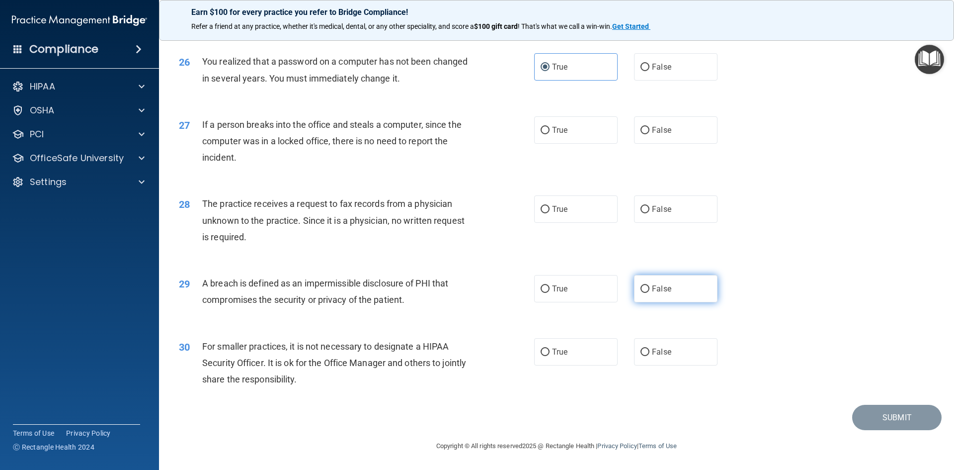
scroll to position [1833, 0]
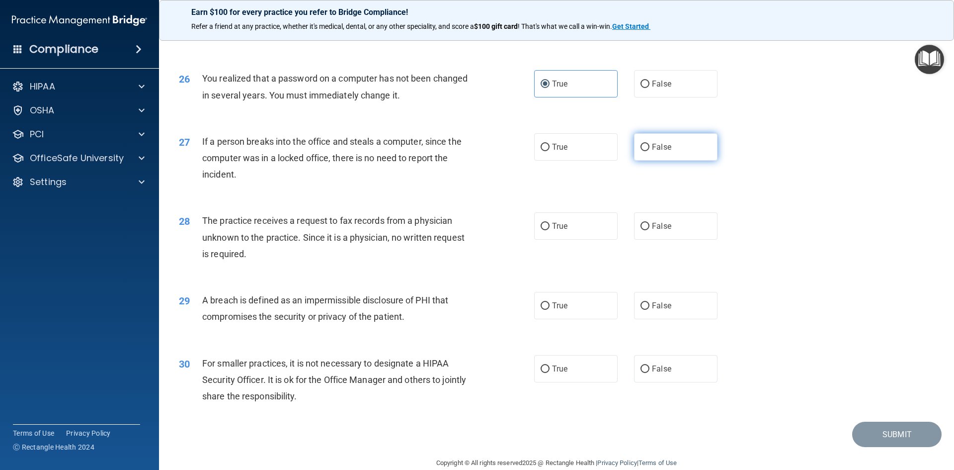
click at [645, 161] on label "False" at bounding box center [675, 146] width 83 height 27
click at [645, 151] on input "False" at bounding box center [645, 147] width 9 height 7
radio input "true"
click at [645, 240] on label "False" at bounding box center [675, 225] width 83 height 27
click at [645, 230] on input "False" at bounding box center [645, 226] width 9 height 7
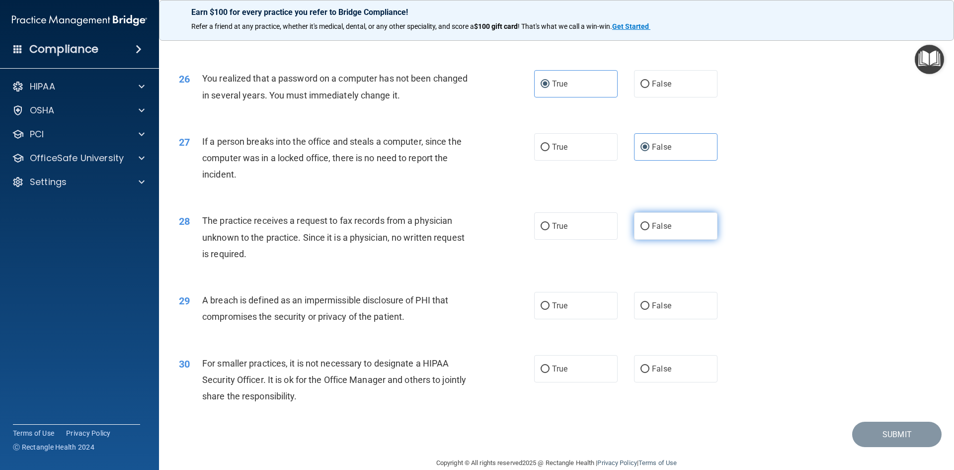
radio input "true"
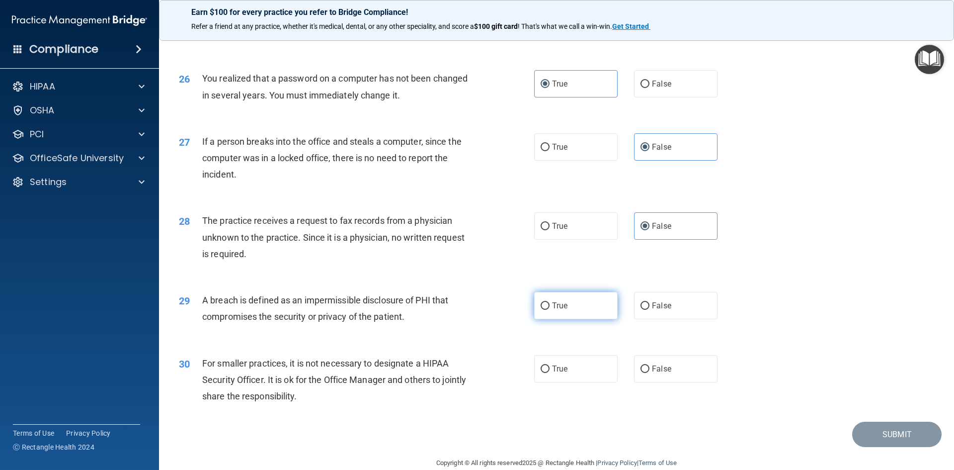
click at [590, 319] on label "True" at bounding box center [575, 305] width 83 height 27
click at [550, 310] on input "True" at bounding box center [545, 305] width 9 height 7
radio input "true"
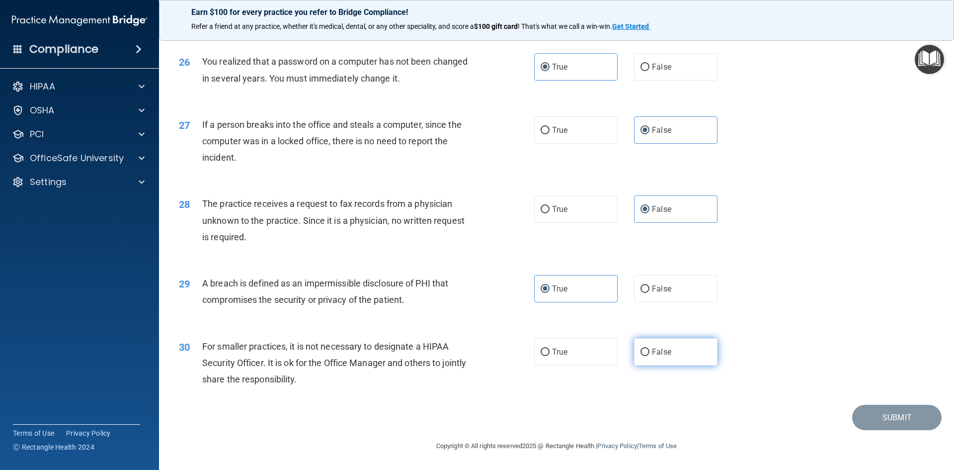
click at [685, 351] on label "False" at bounding box center [675, 351] width 83 height 27
click at [649, 351] on input "False" at bounding box center [645, 351] width 9 height 7
radio input "true"
click at [909, 419] on button "Submit" at bounding box center [896, 417] width 89 height 25
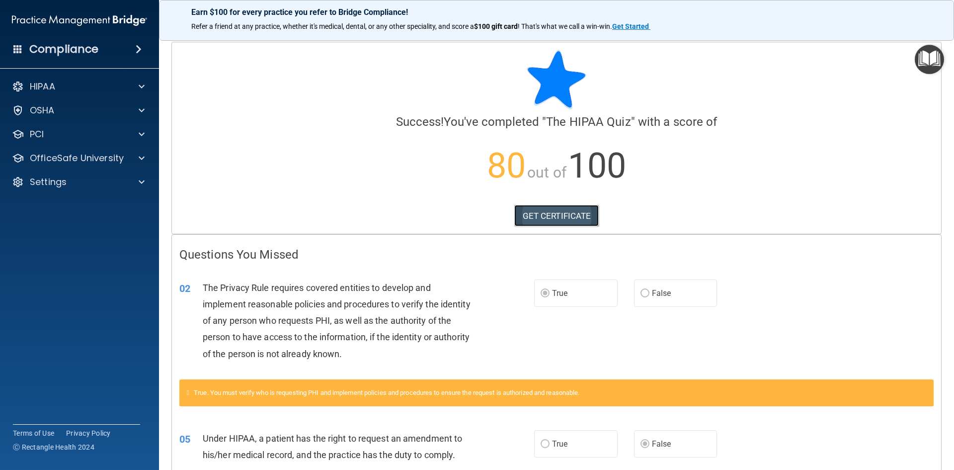
click at [571, 223] on link "GET CERTIFICATE" at bounding box center [556, 216] width 85 height 22
click at [554, 215] on link "GET CERTIFICATE" at bounding box center [556, 216] width 85 height 22
